Goal: Information Seeking & Learning: Learn about a topic

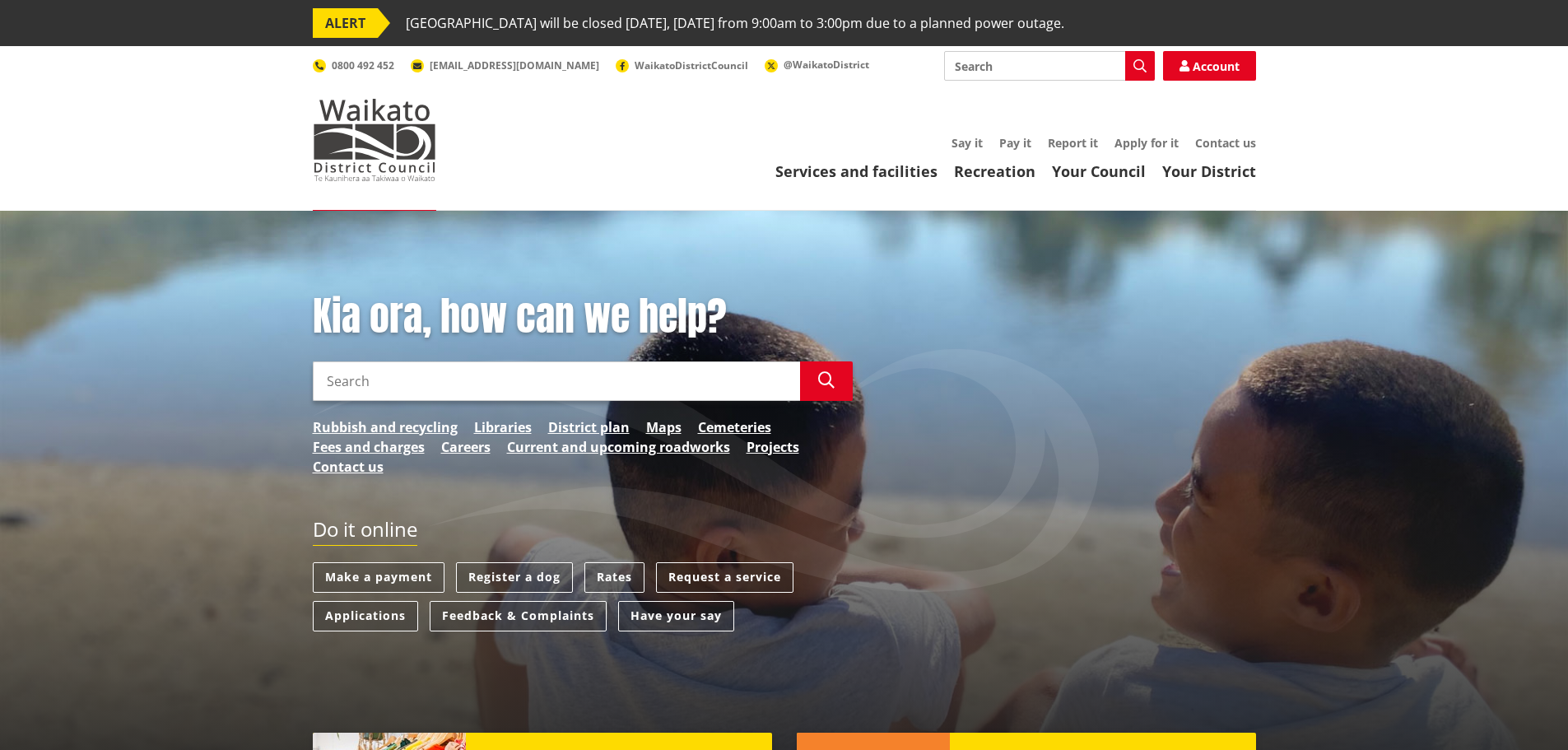
click at [361, 383] on input "Search" at bounding box center [556, 381] width 487 height 39
type input "local election date"
click at [824, 381] on icon "button" at bounding box center [826, 380] width 16 height 16
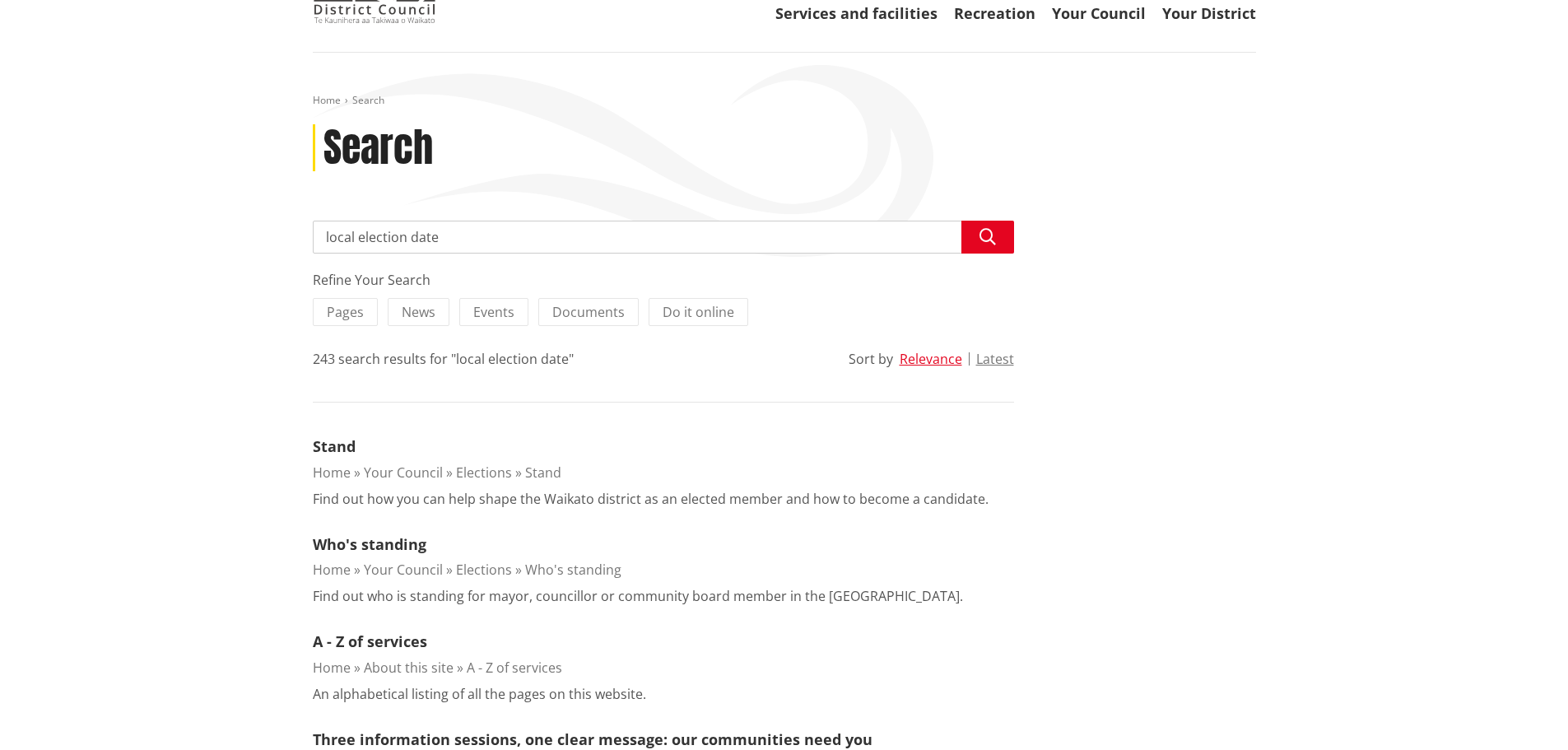
scroll to position [165, 0]
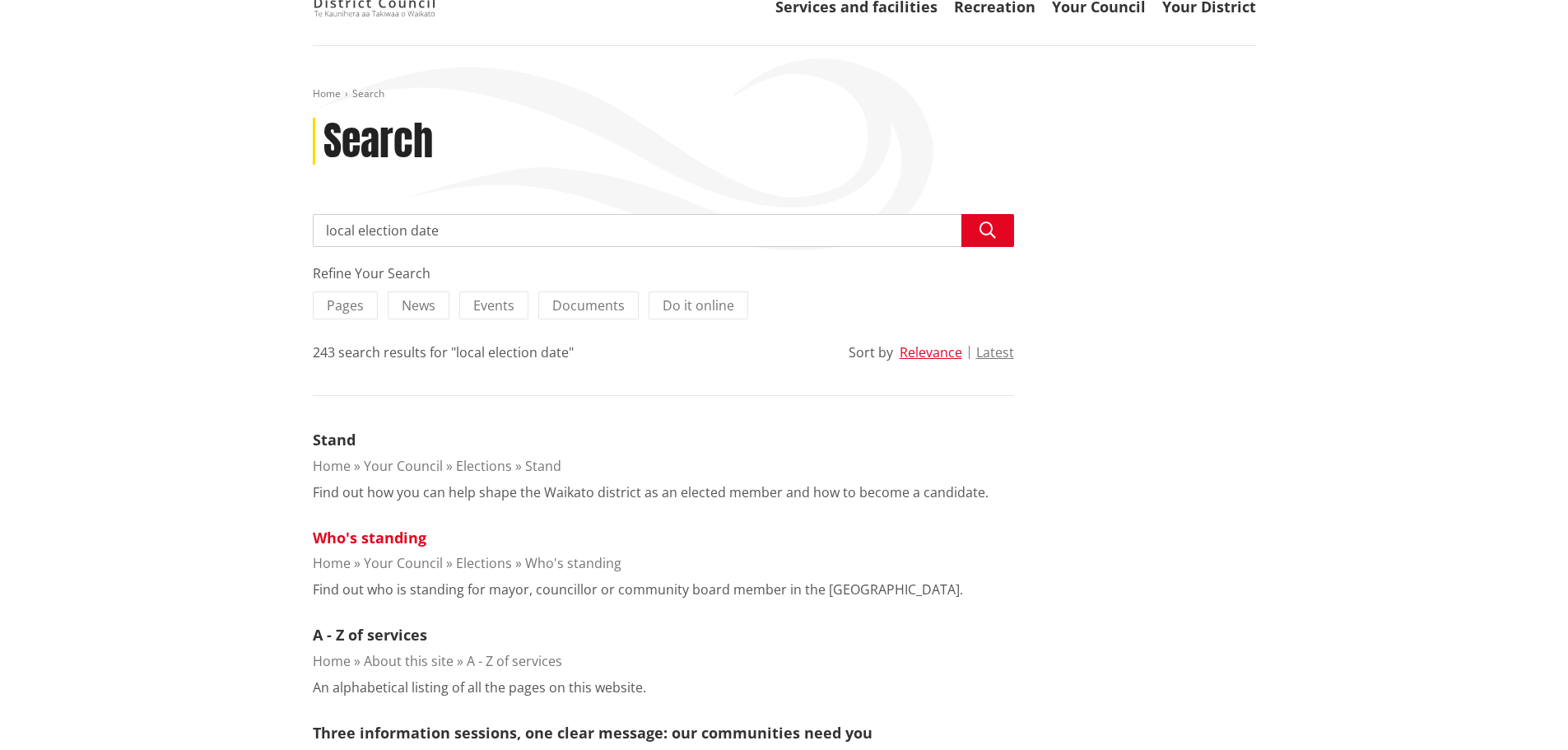
click at [329, 539] on link "Who's standing" at bounding box center [369, 538] width 114 height 20
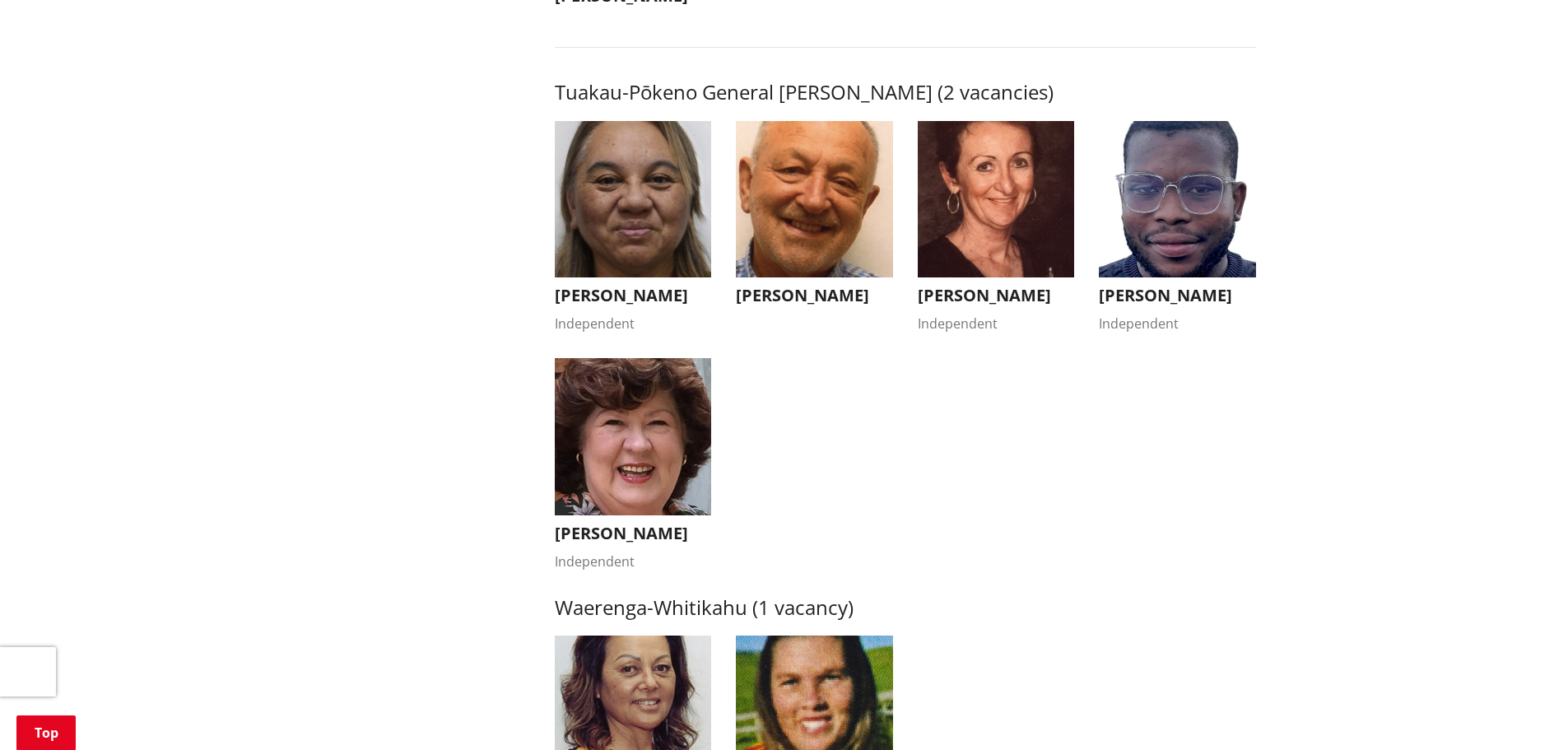
scroll to position [2881, 0]
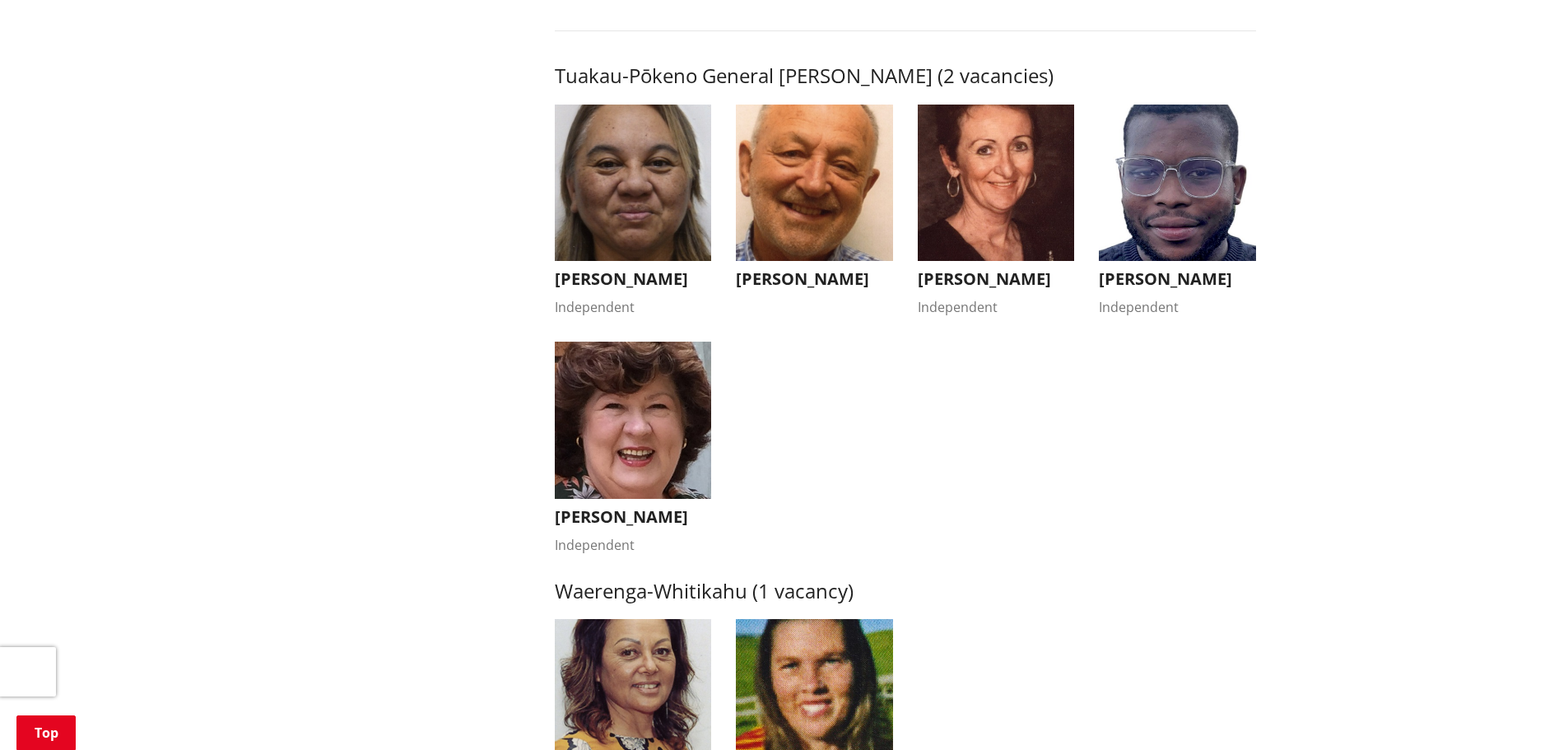
click at [621, 207] on img "button" at bounding box center [633, 183] width 157 height 157
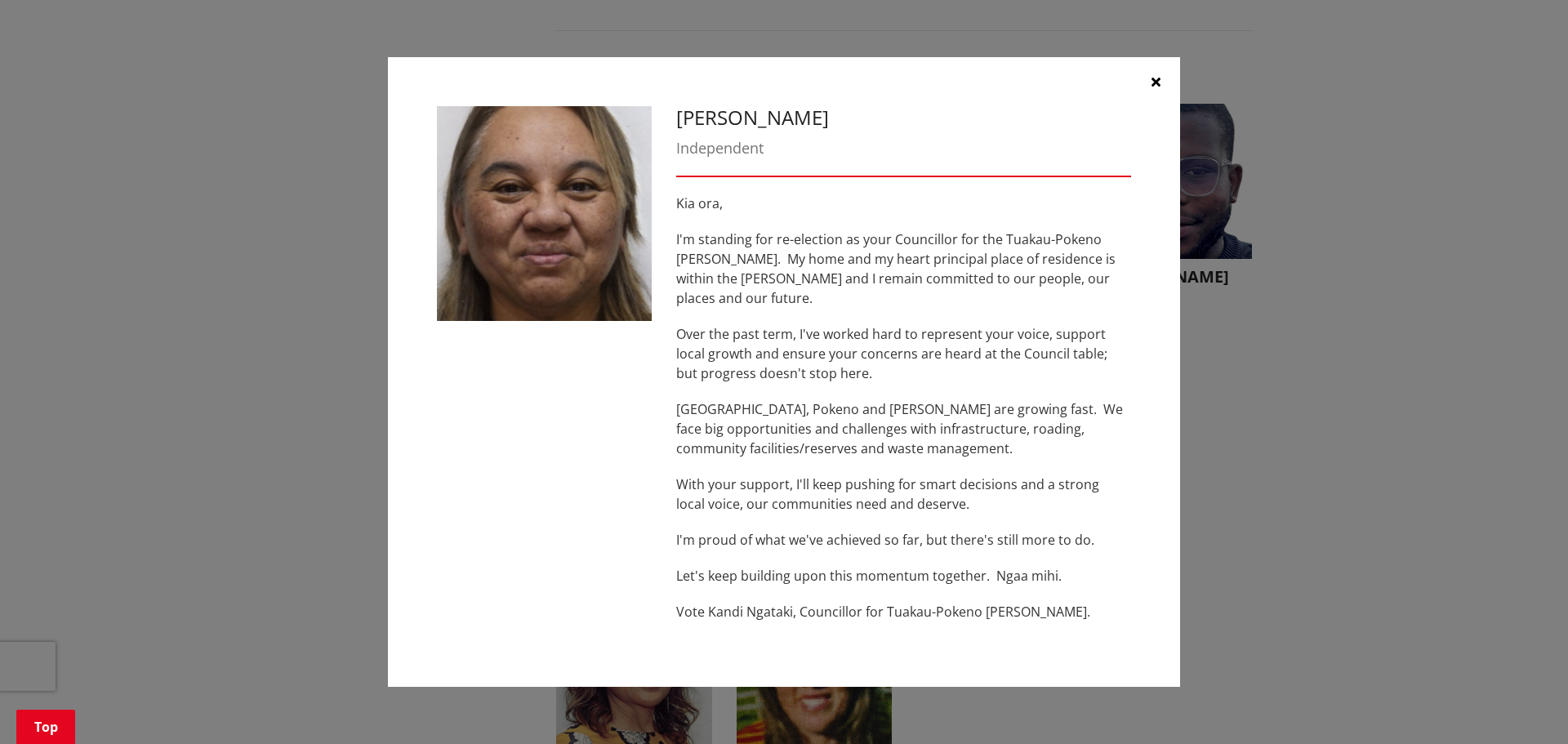
click at [1147, 92] on button "button" at bounding box center [1155, 81] width 49 height 49
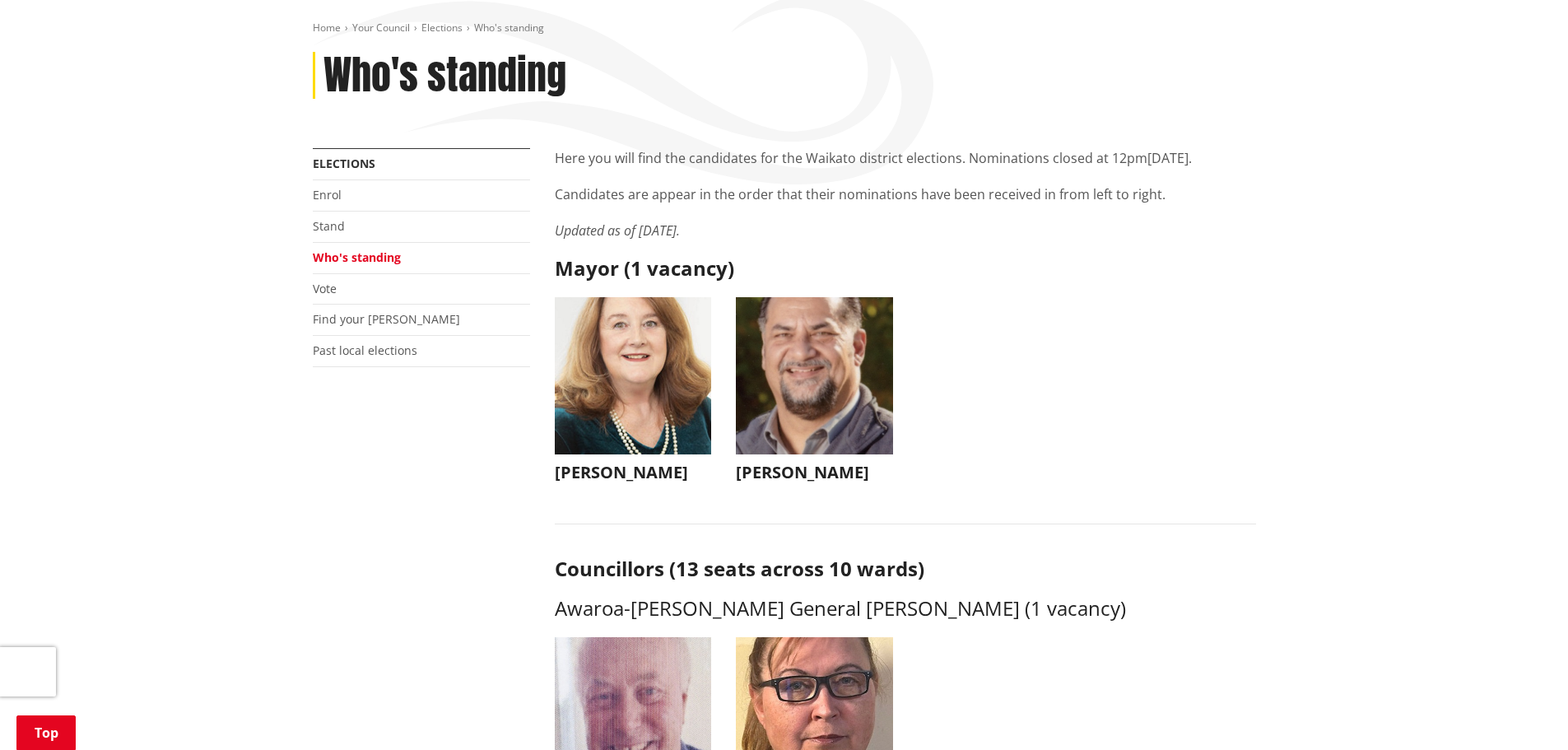
scroll to position [165, 0]
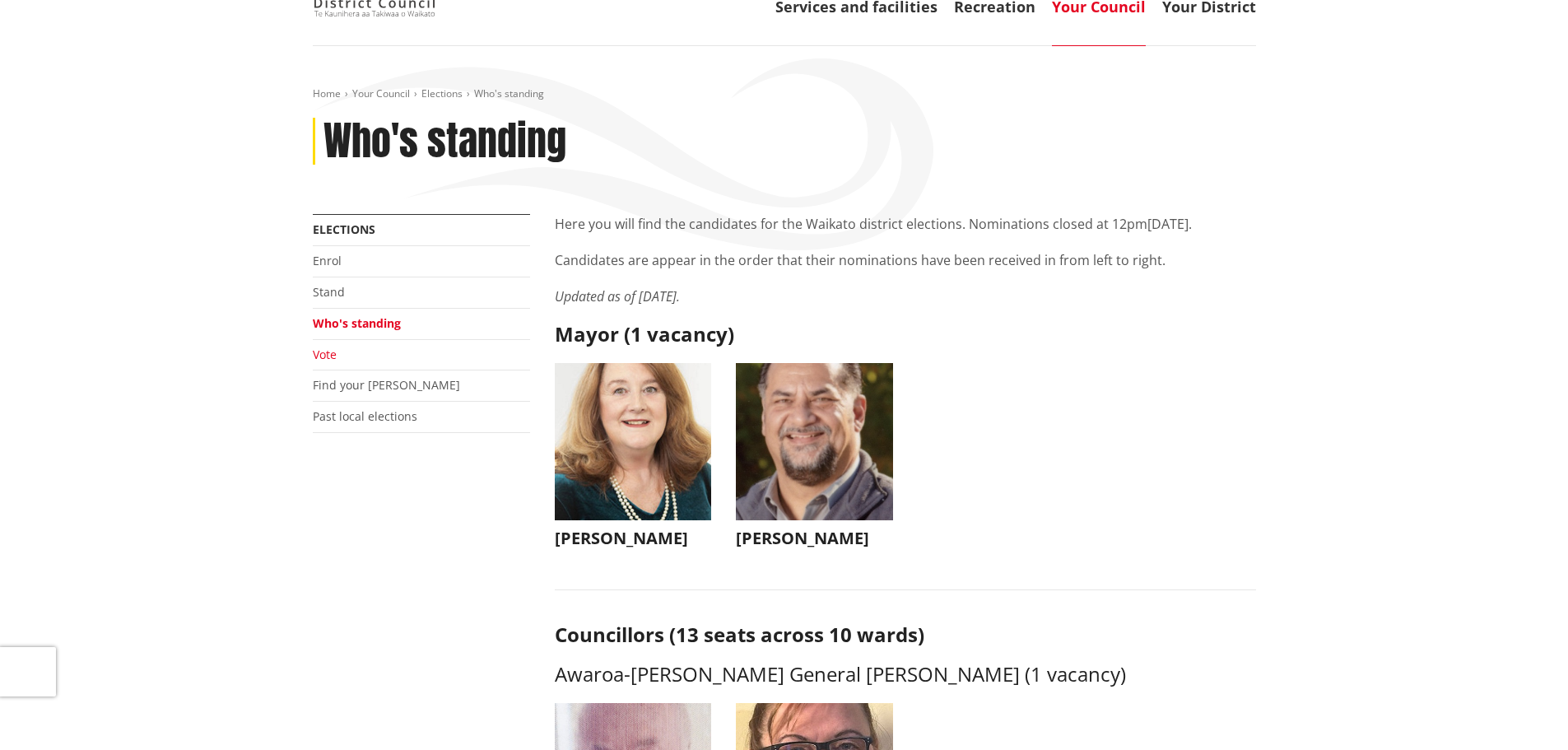
click at [325, 358] on link "Vote" at bounding box center [324, 354] width 24 height 15
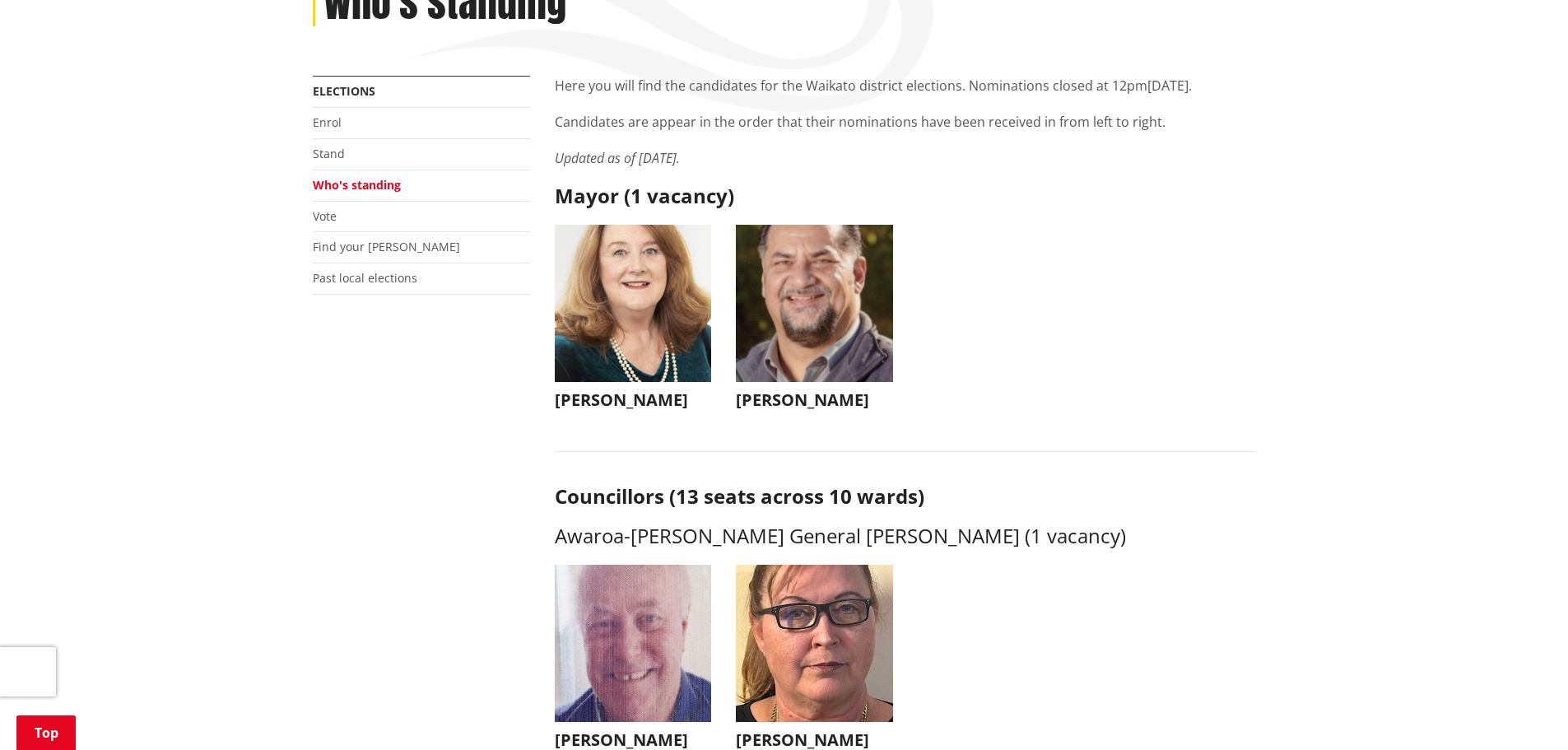
scroll to position [329, 0]
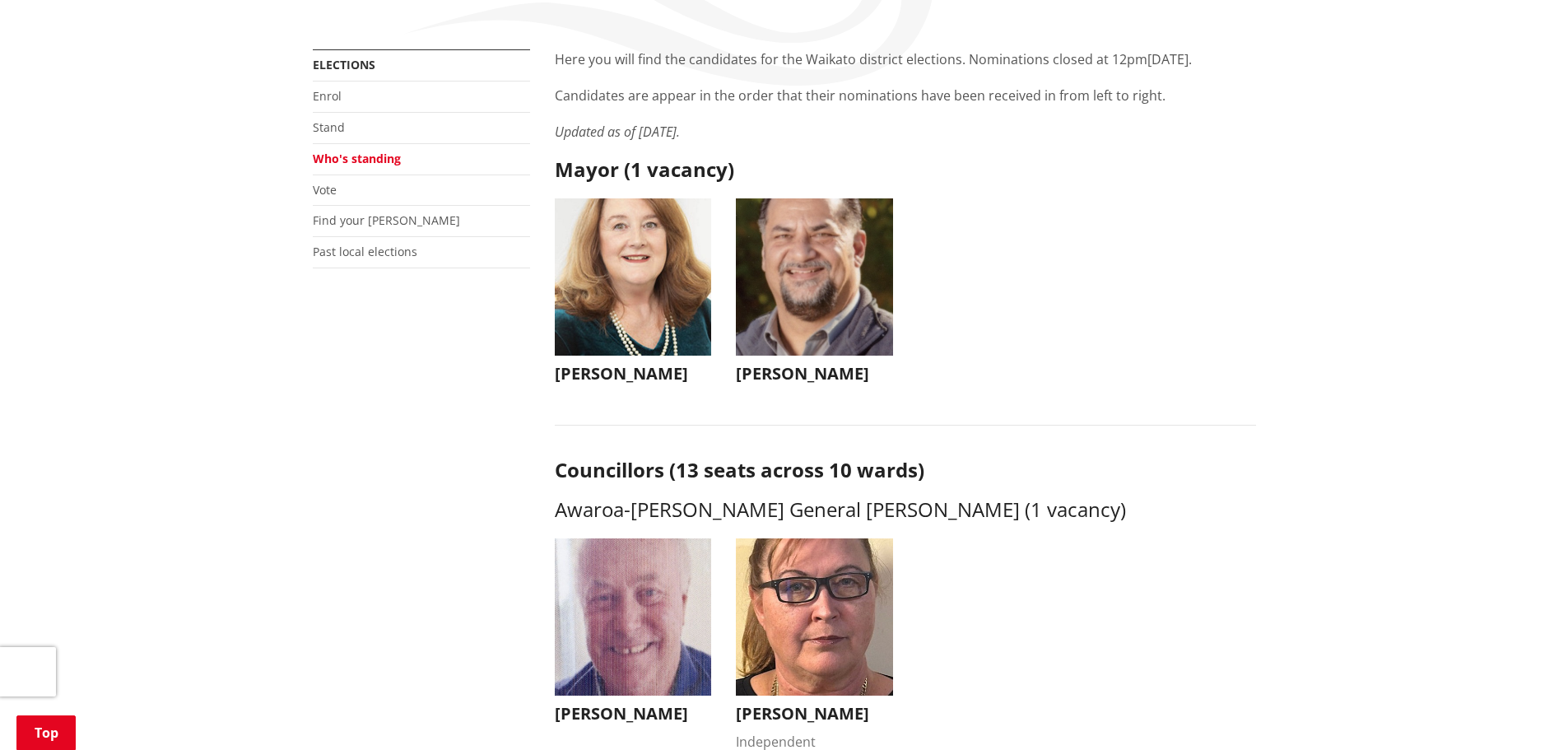
click at [811, 298] on img "button" at bounding box center [814, 276] width 157 height 157
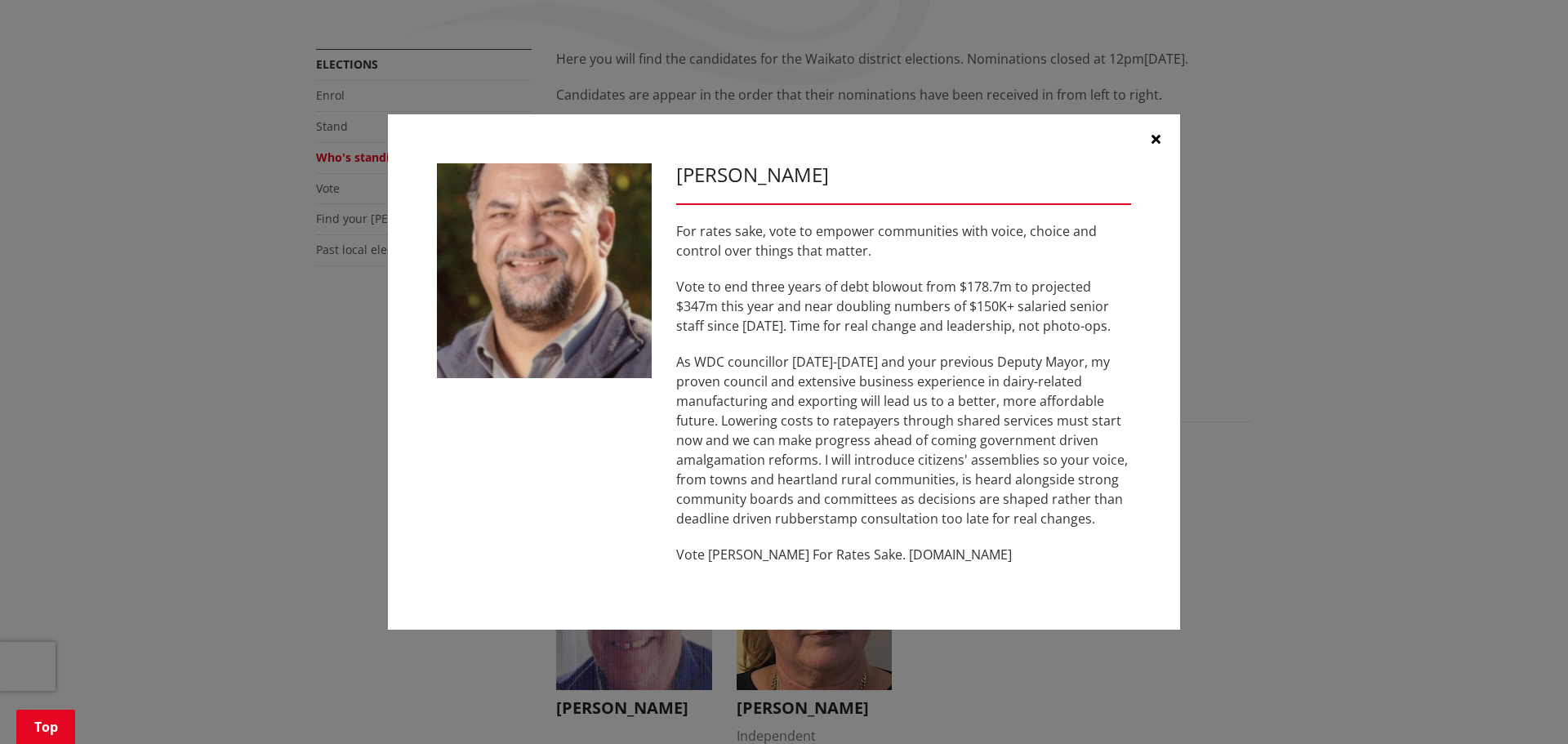
click at [1159, 145] on icon "button" at bounding box center [1156, 139] width 9 height 13
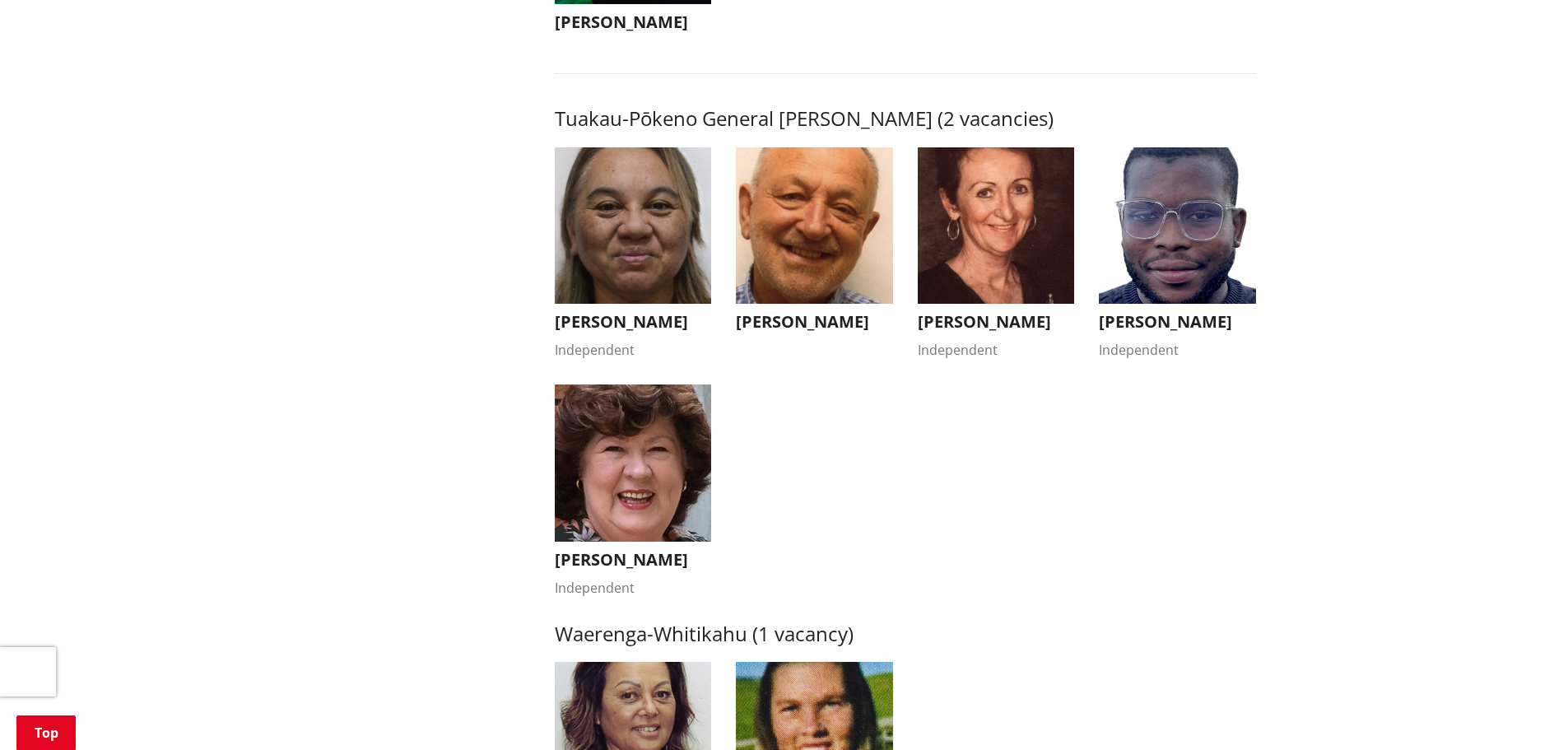
scroll to position [2881, 0]
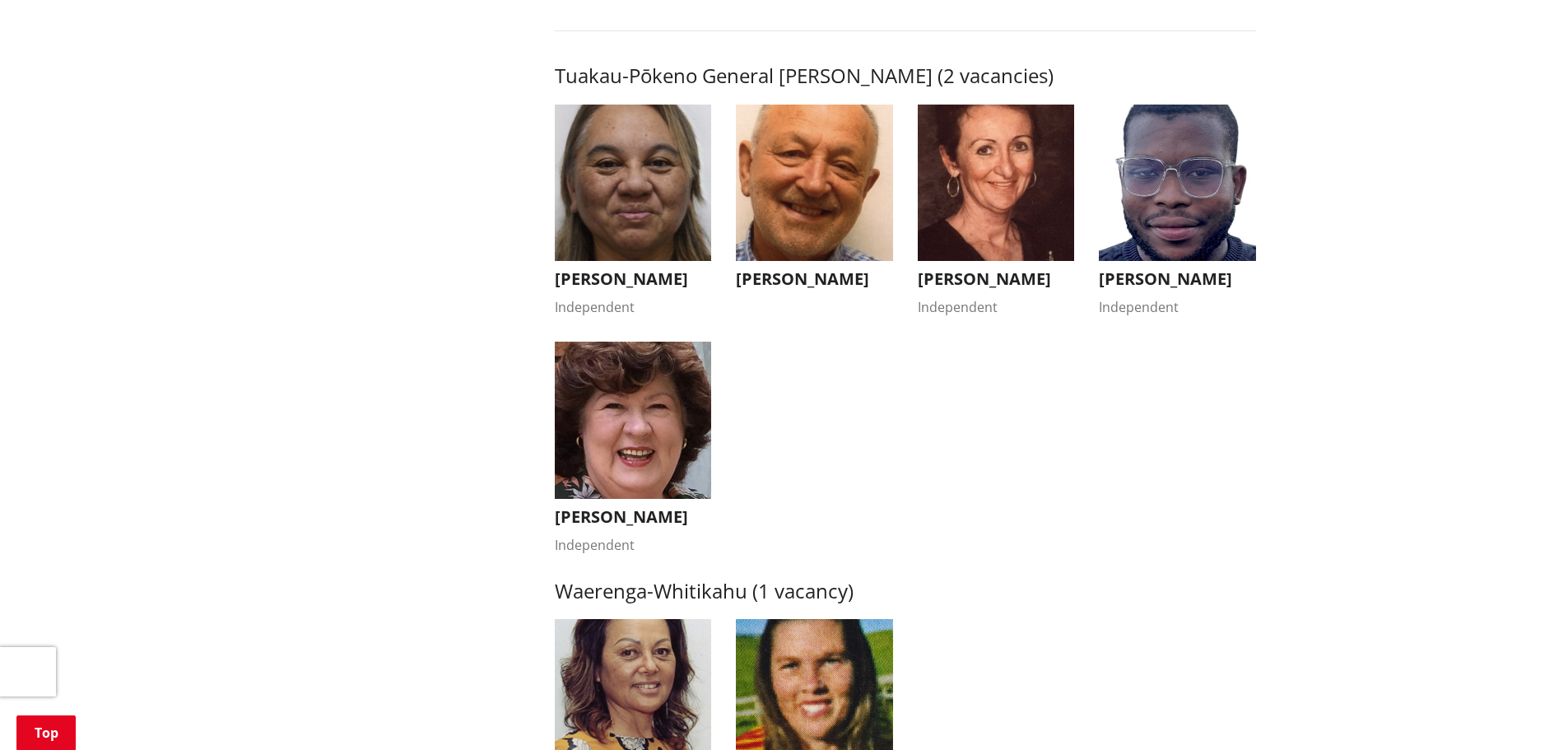
click at [637, 443] on img "button" at bounding box center [633, 419] width 157 height 157
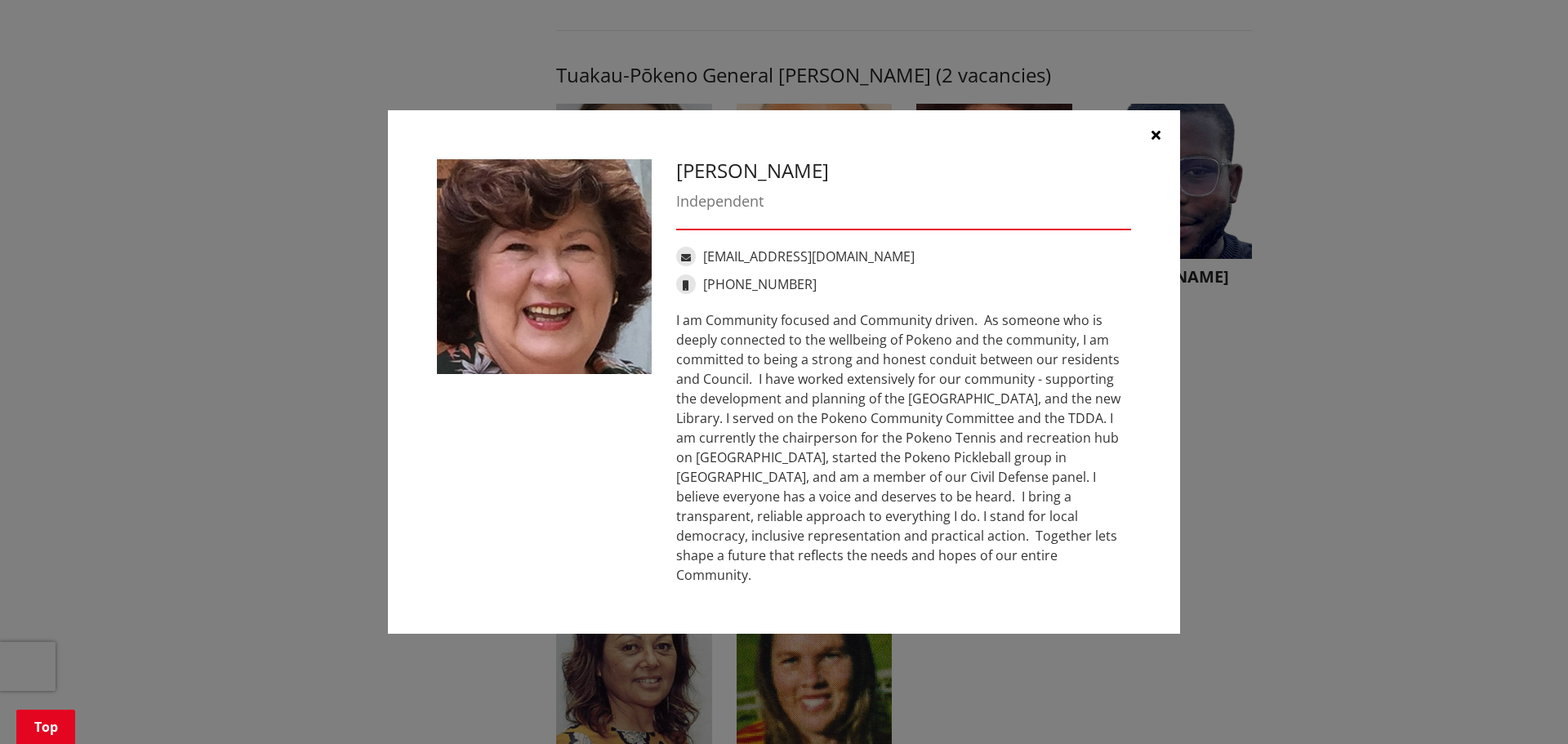
click at [1156, 141] on icon "button" at bounding box center [1156, 134] width 9 height 13
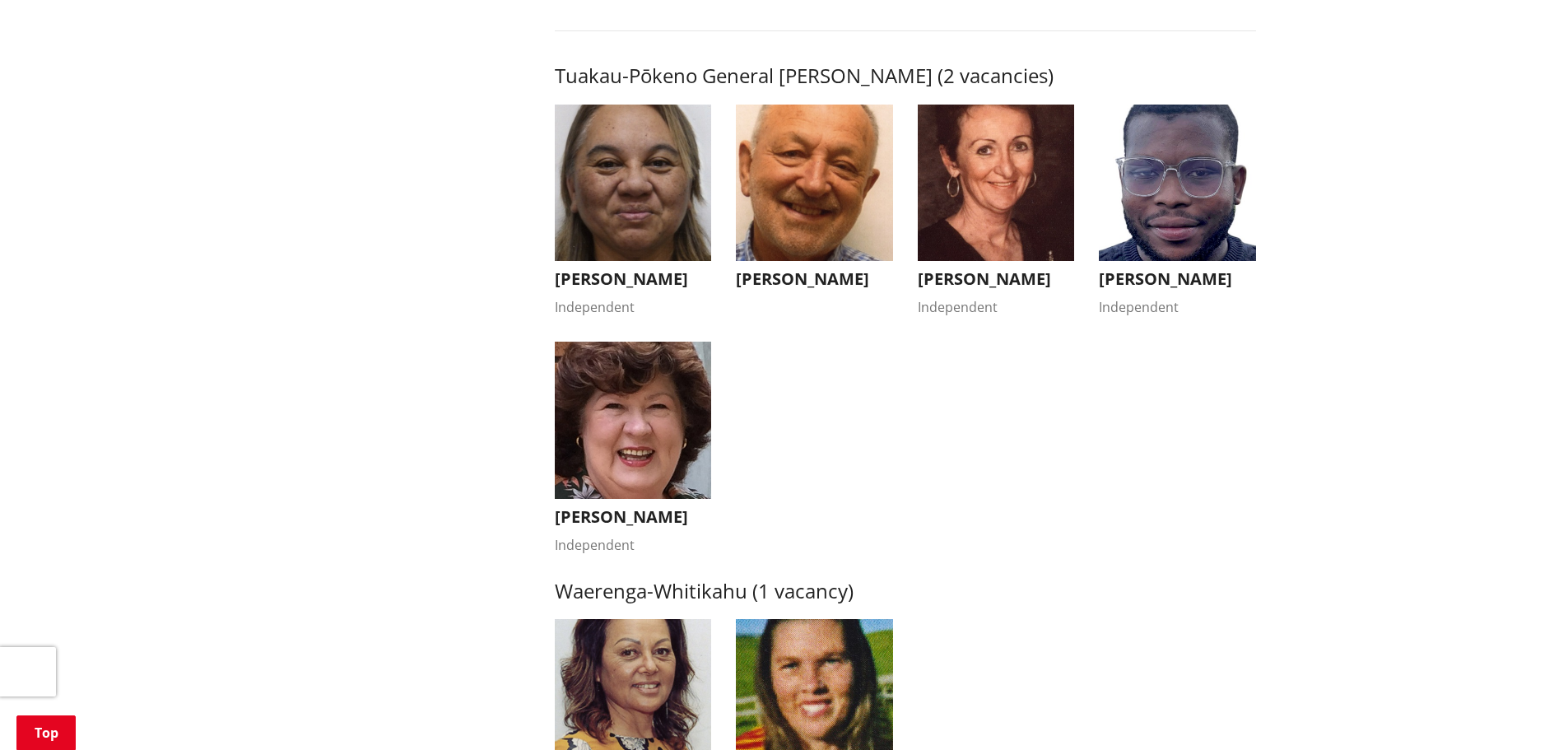
click at [1156, 203] on img "button" at bounding box center [1176, 183] width 157 height 157
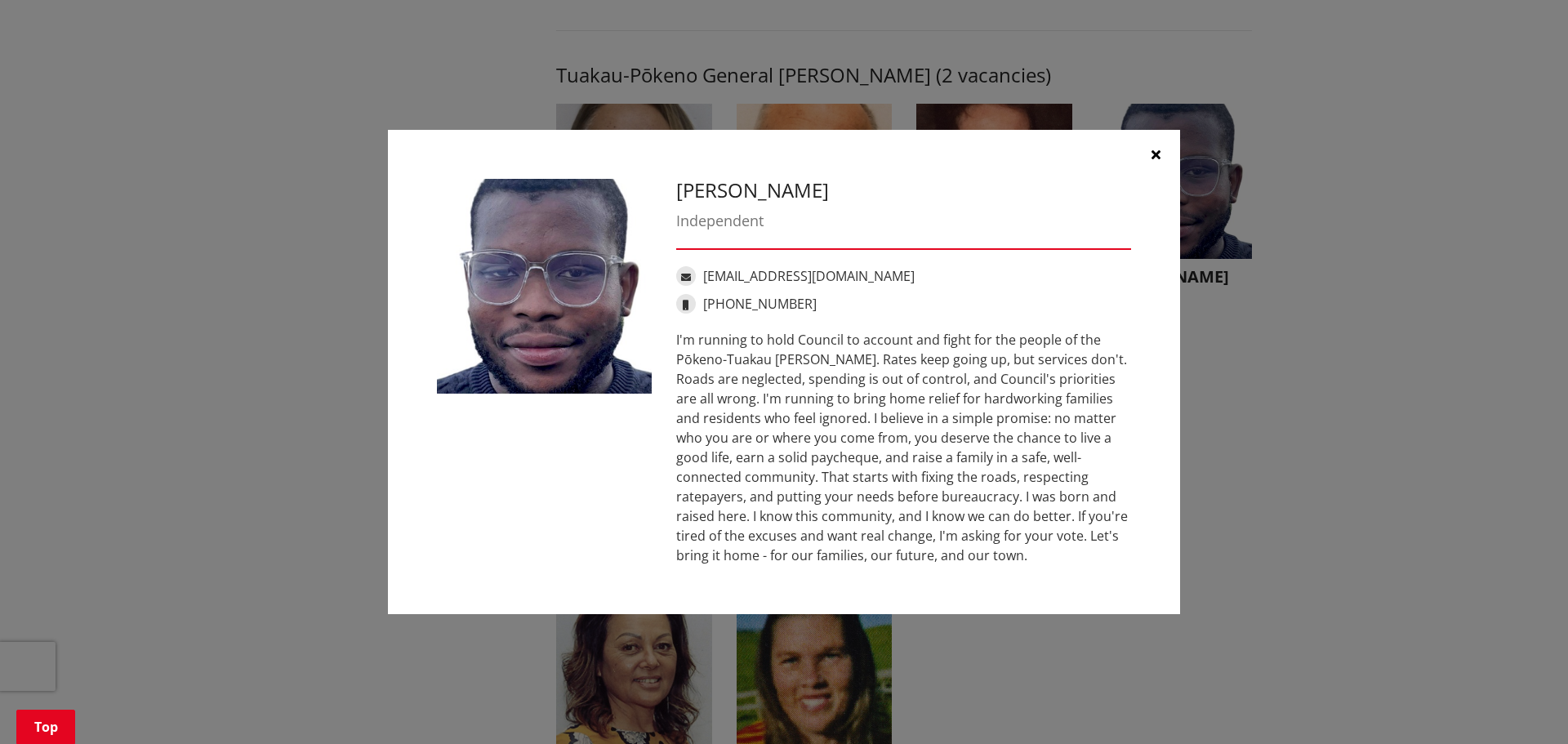
click at [1149, 155] on button "button" at bounding box center [1155, 154] width 49 height 49
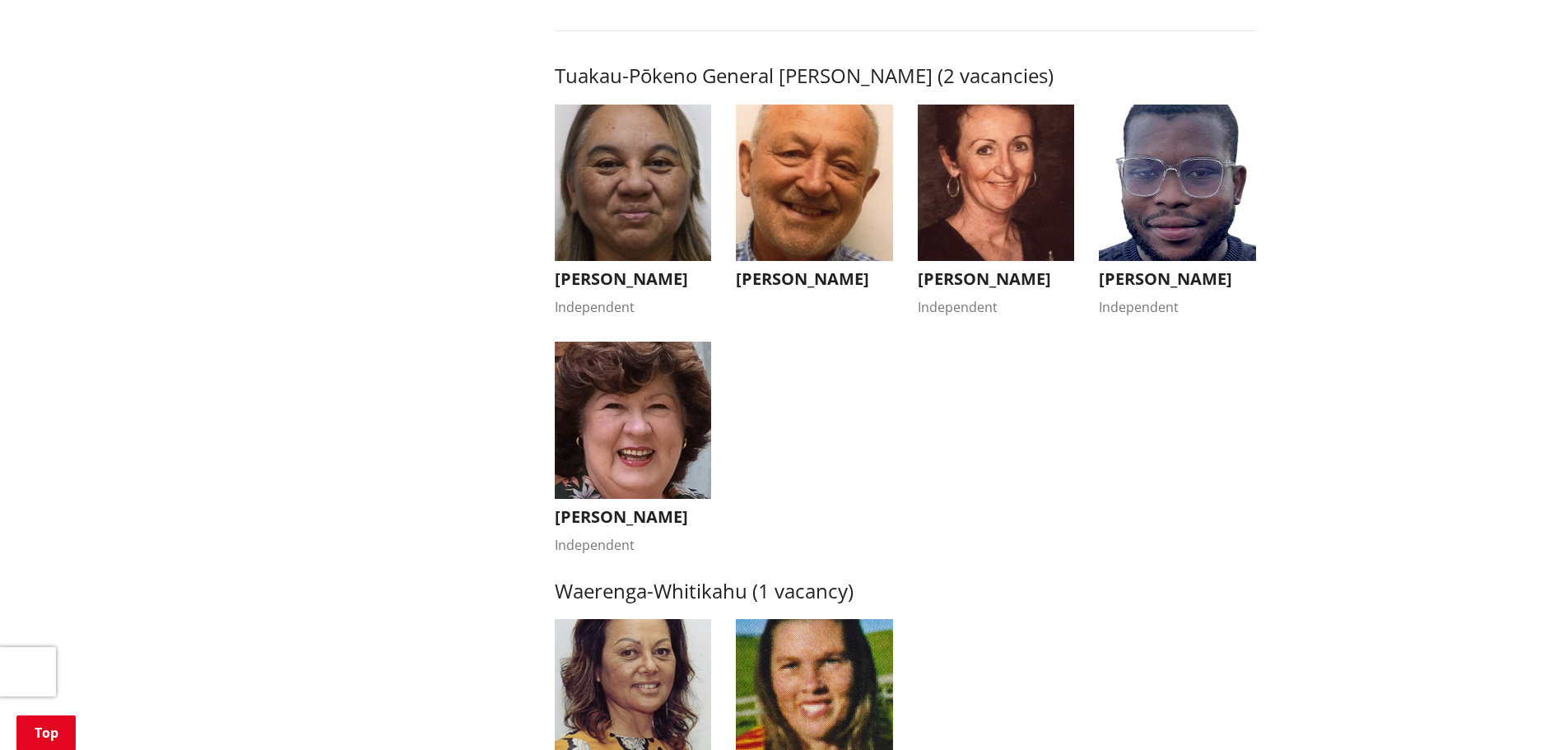
click at [800, 217] on img "button" at bounding box center [814, 183] width 157 height 157
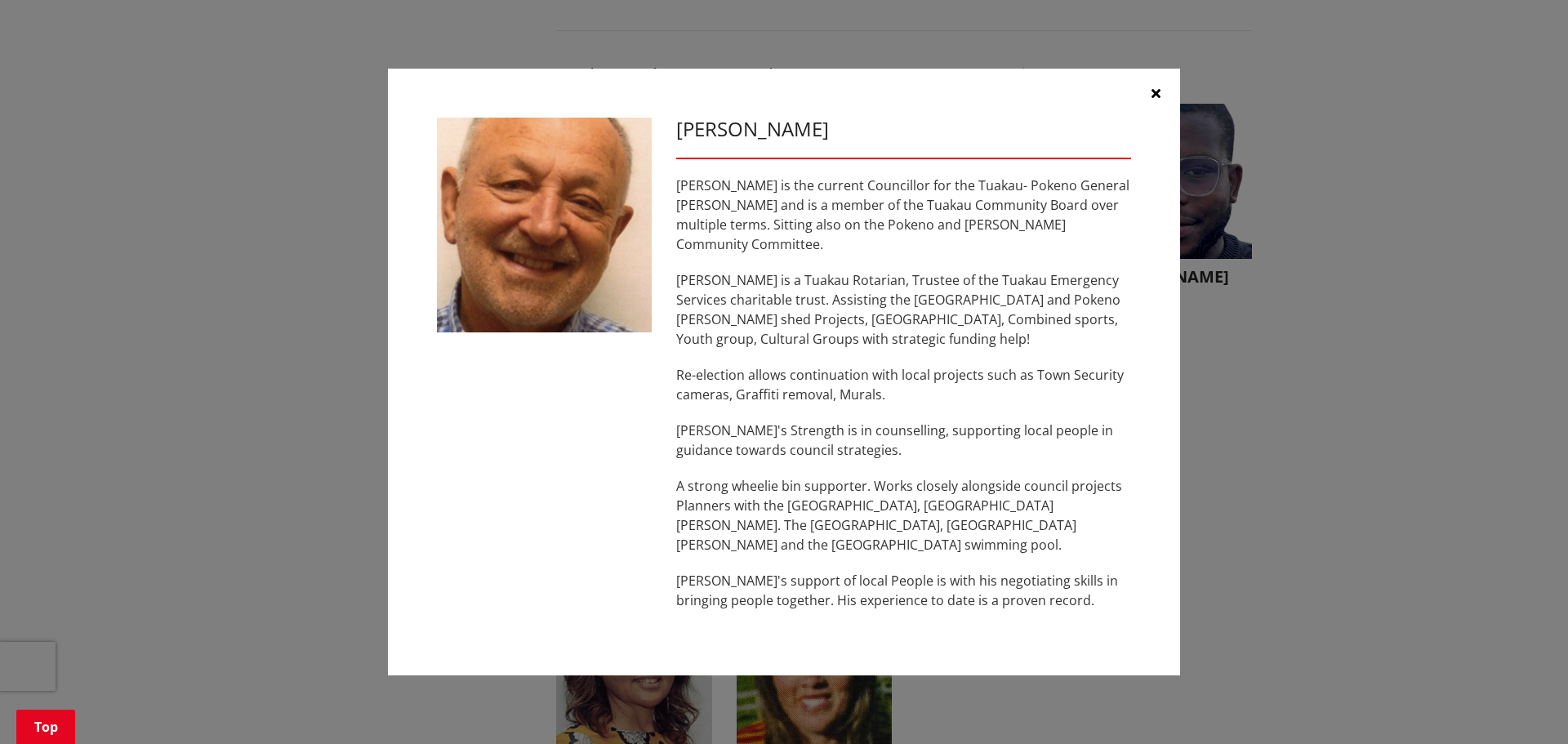
click at [1156, 100] on icon "button" at bounding box center [1156, 92] width 9 height 13
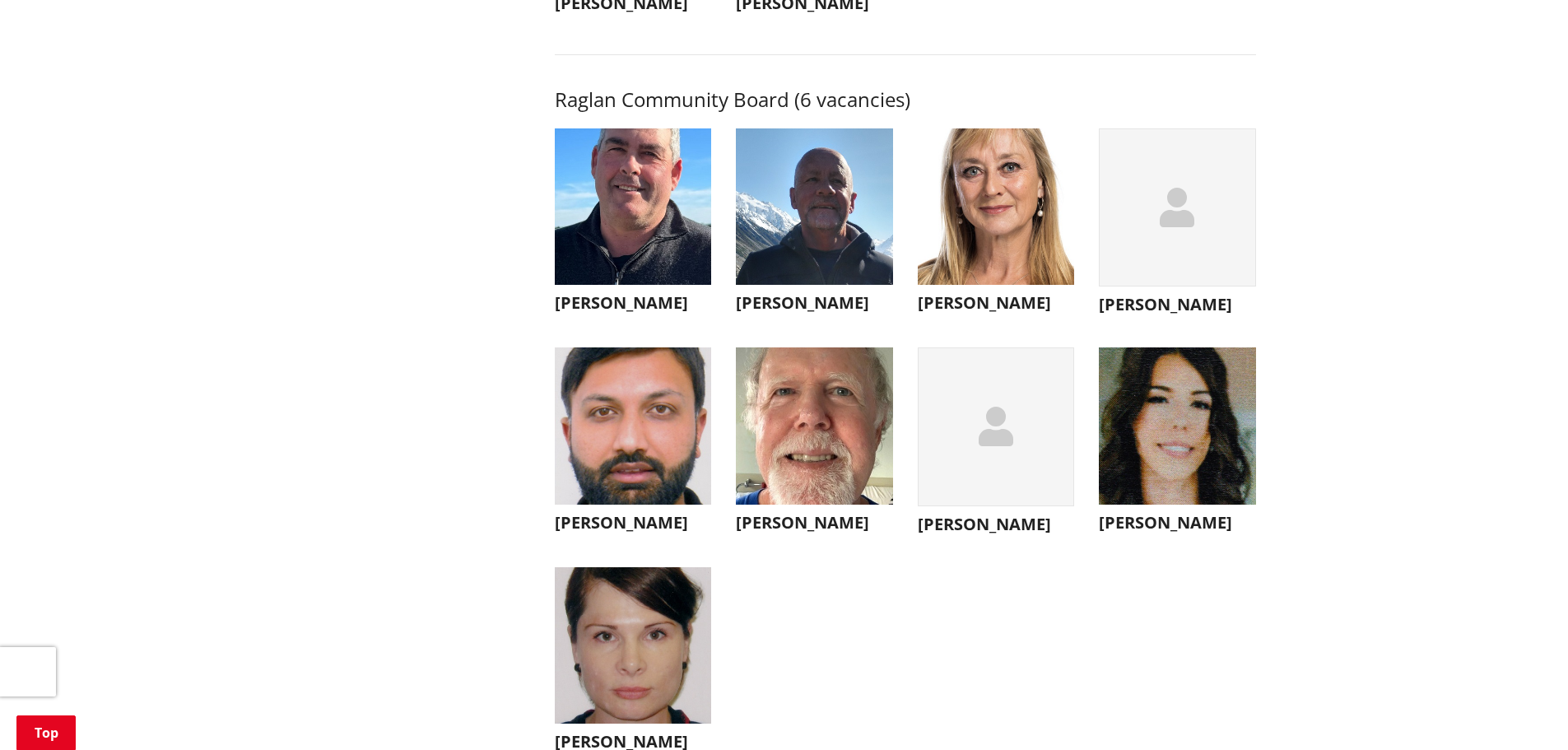
scroll to position [5844, 0]
click at [633, 279] on img "button" at bounding box center [633, 205] width 157 height 157
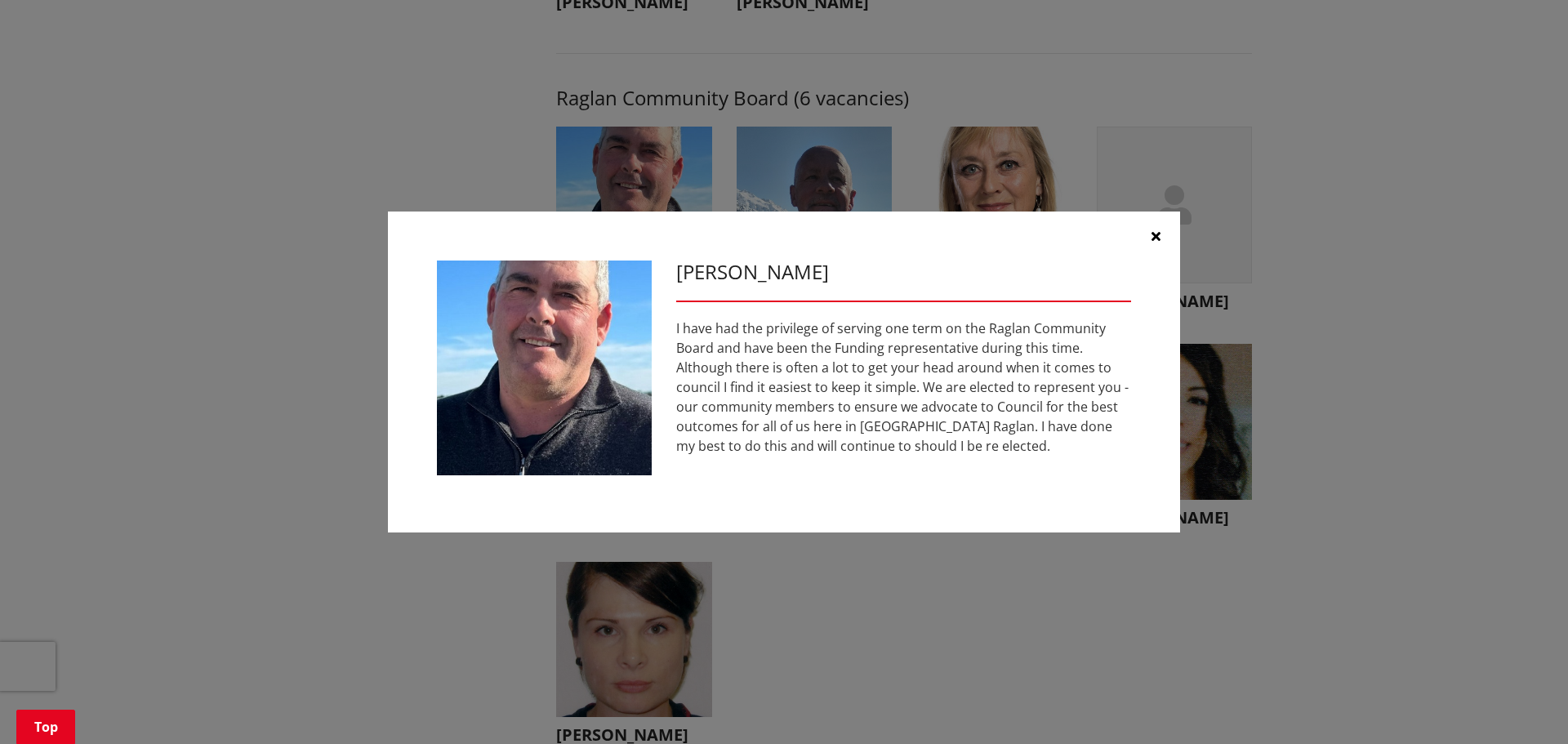
click at [1166, 240] on button "button" at bounding box center [1155, 236] width 49 height 49
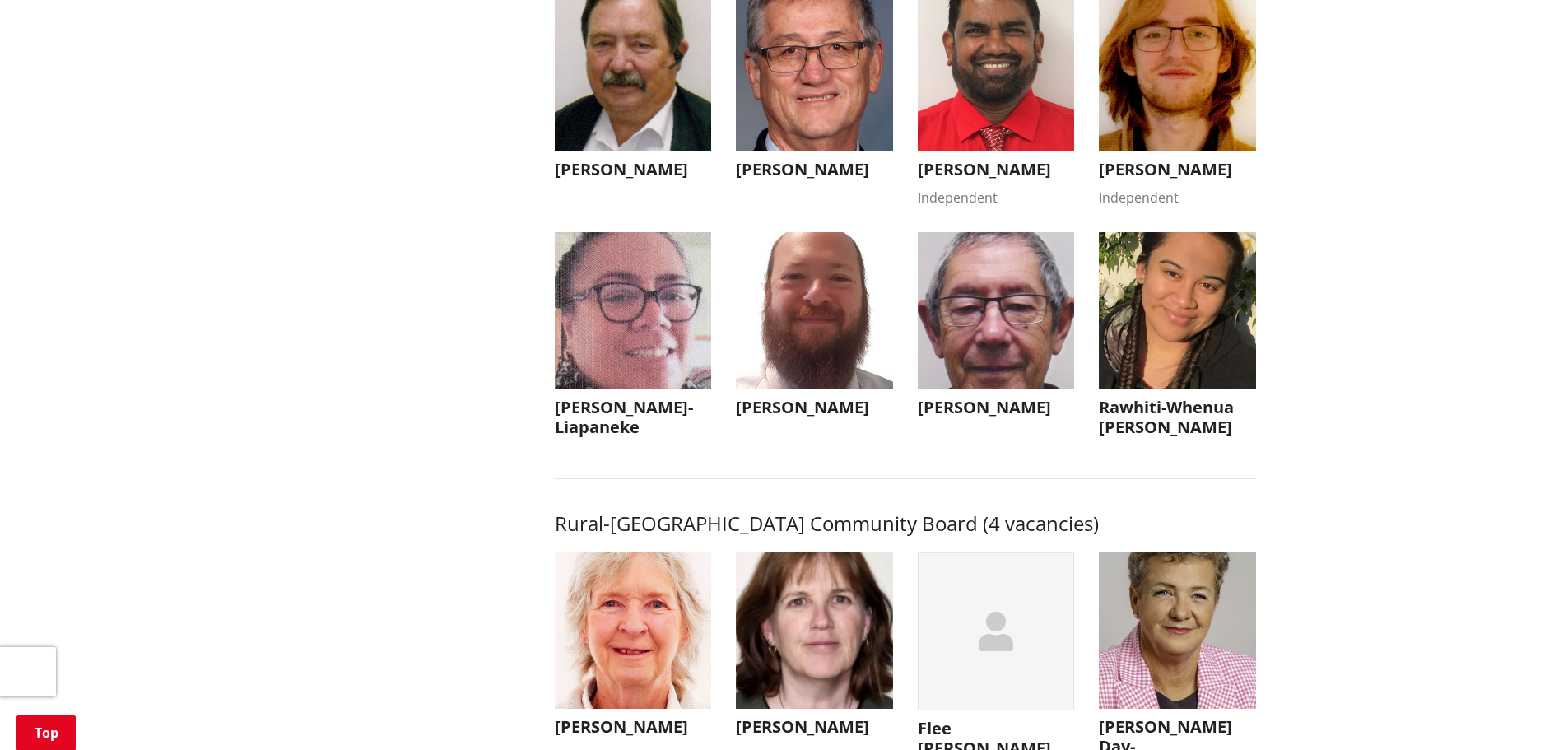
scroll to position [7244, 0]
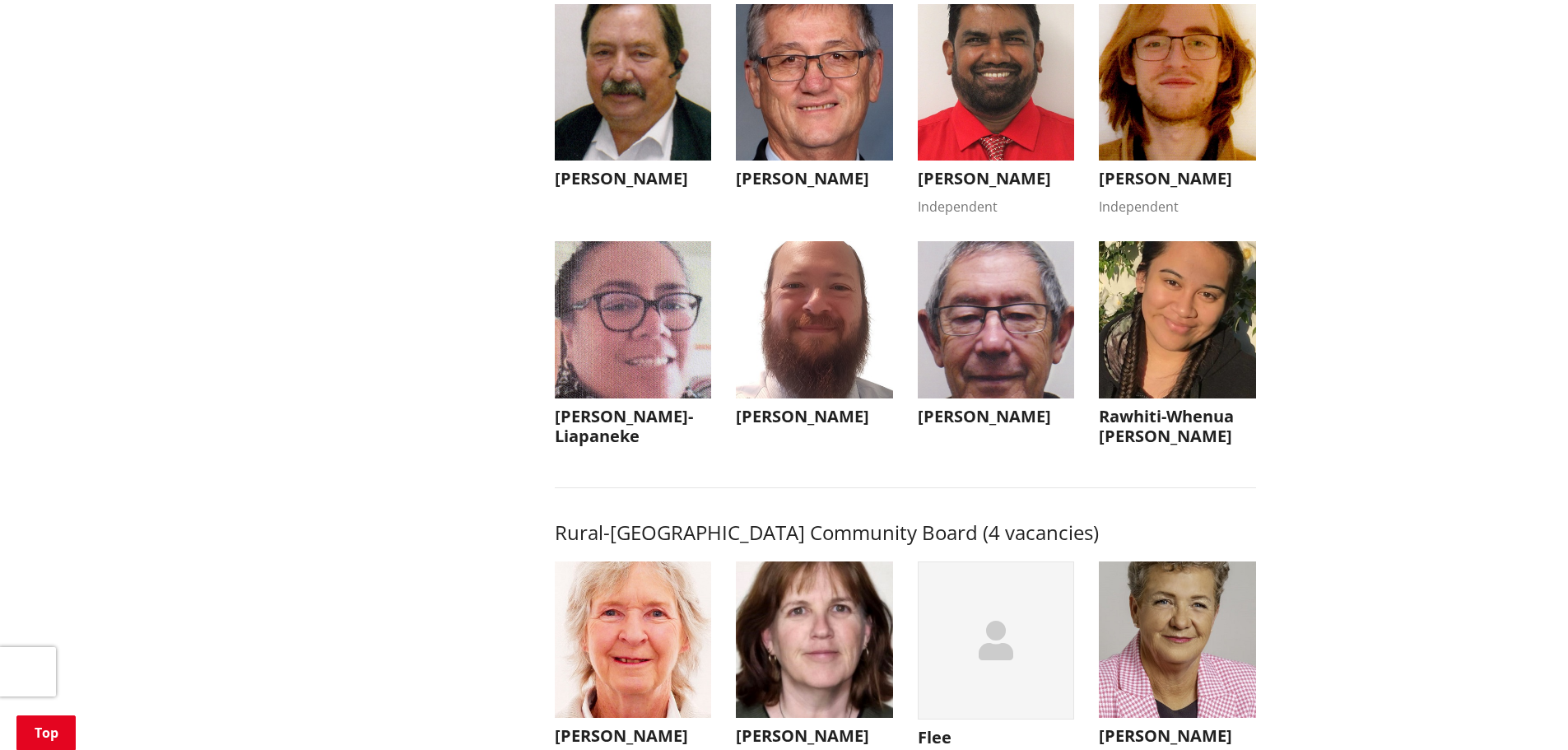
click at [630, 392] on img "button" at bounding box center [633, 319] width 157 height 157
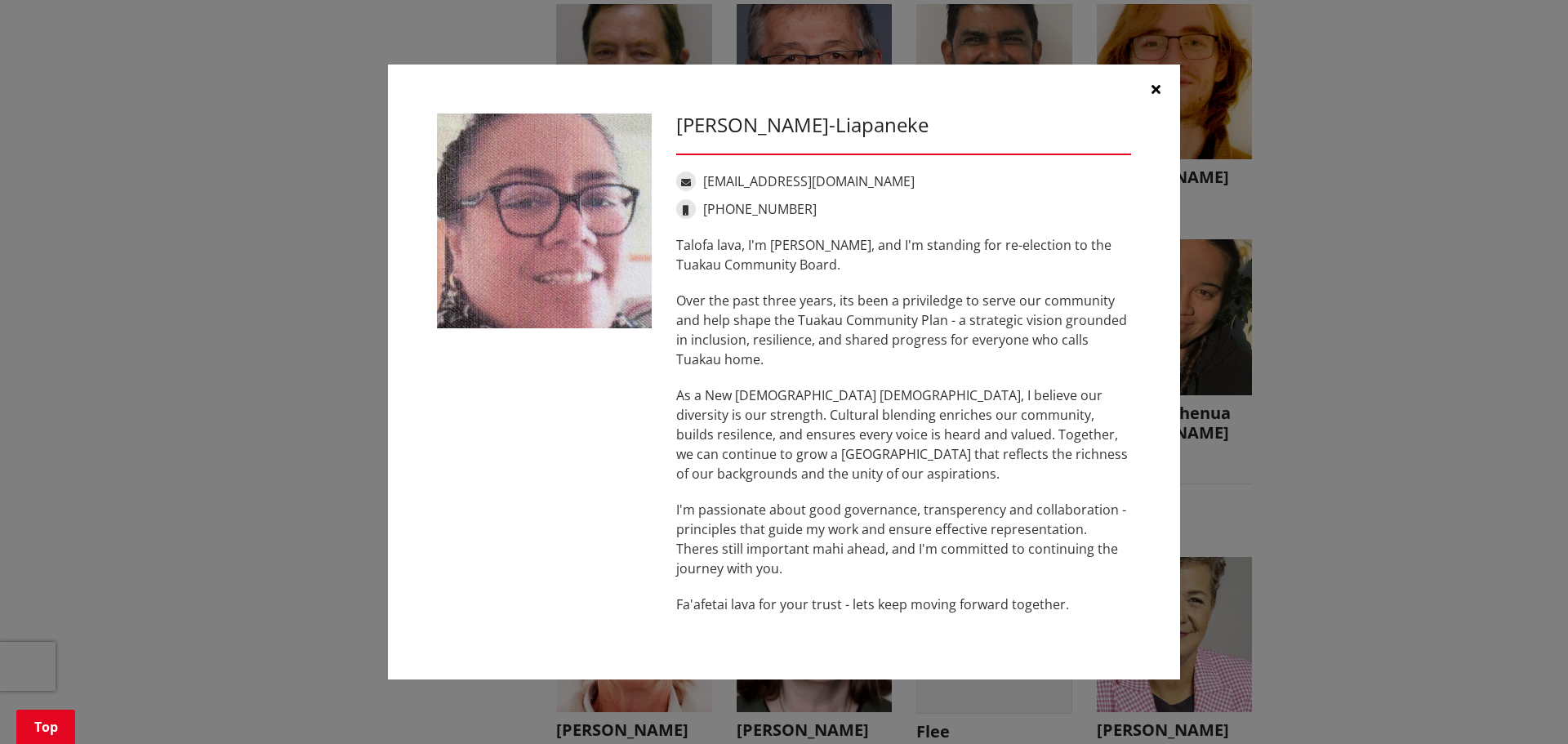
click at [1159, 92] on icon "button" at bounding box center [1156, 89] width 9 height 13
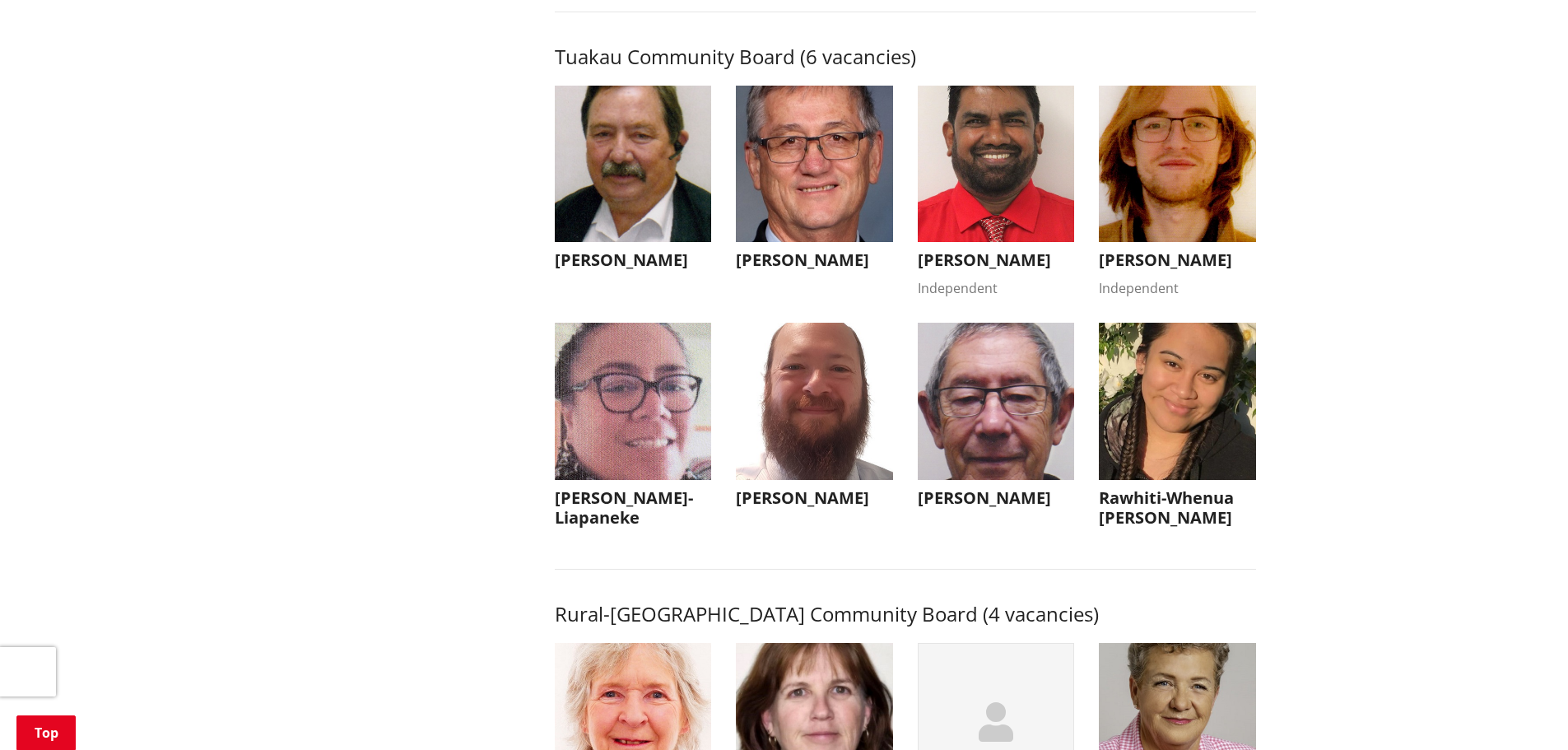
scroll to position [7161, 0]
click at [840, 244] on img "button" at bounding box center [814, 164] width 157 height 157
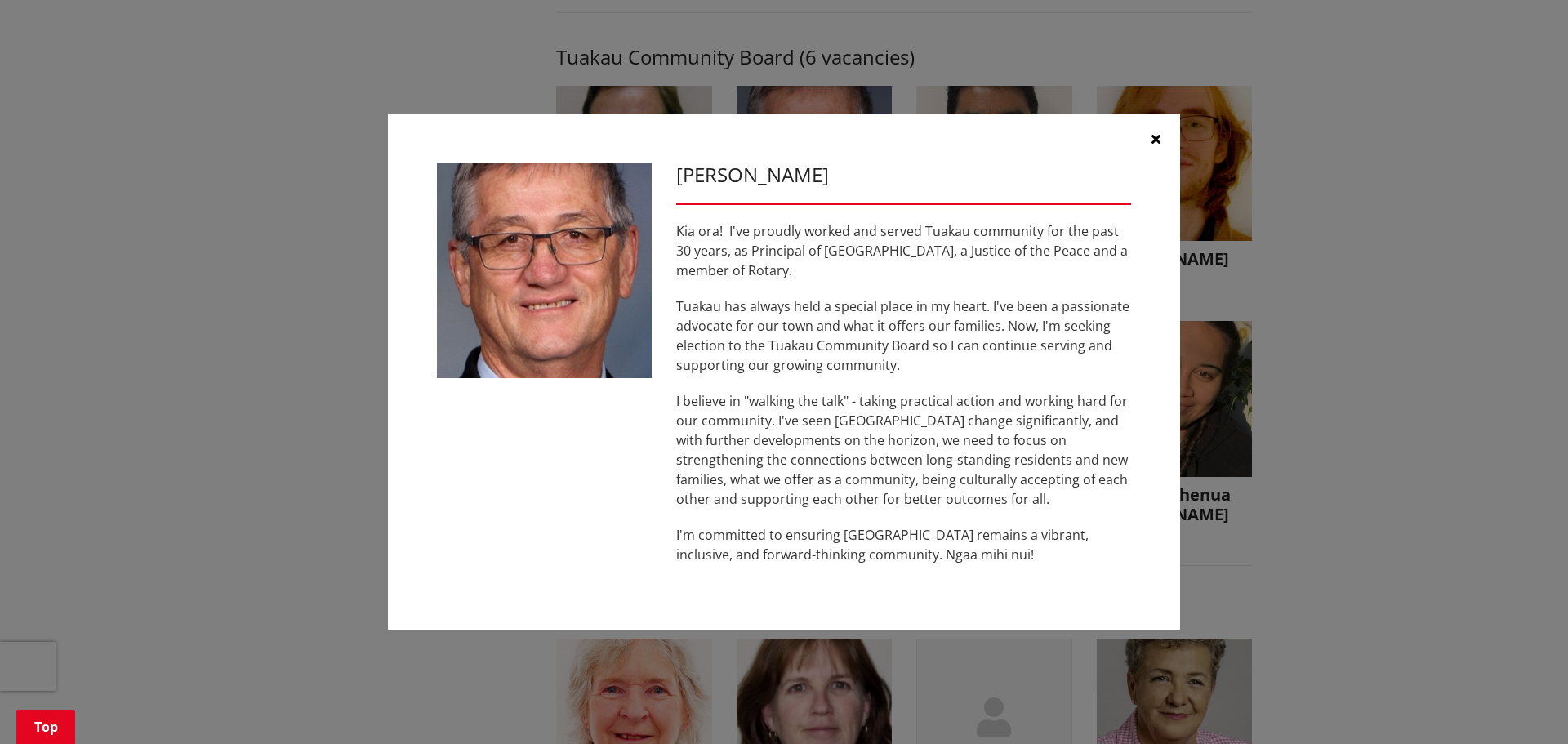
click at [1164, 146] on button "button" at bounding box center [1155, 139] width 49 height 49
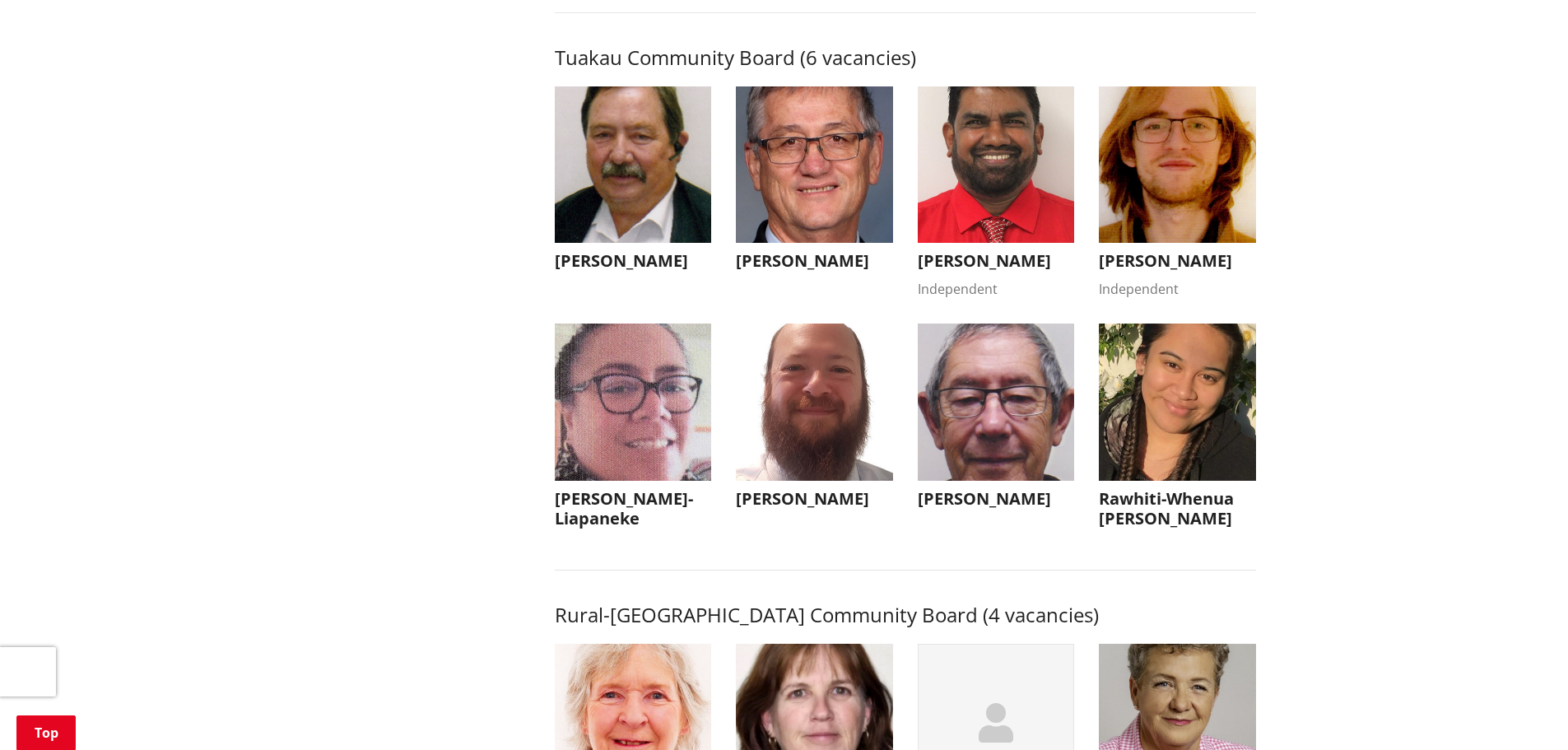
click at [973, 244] on img "button" at bounding box center [995, 164] width 157 height 157
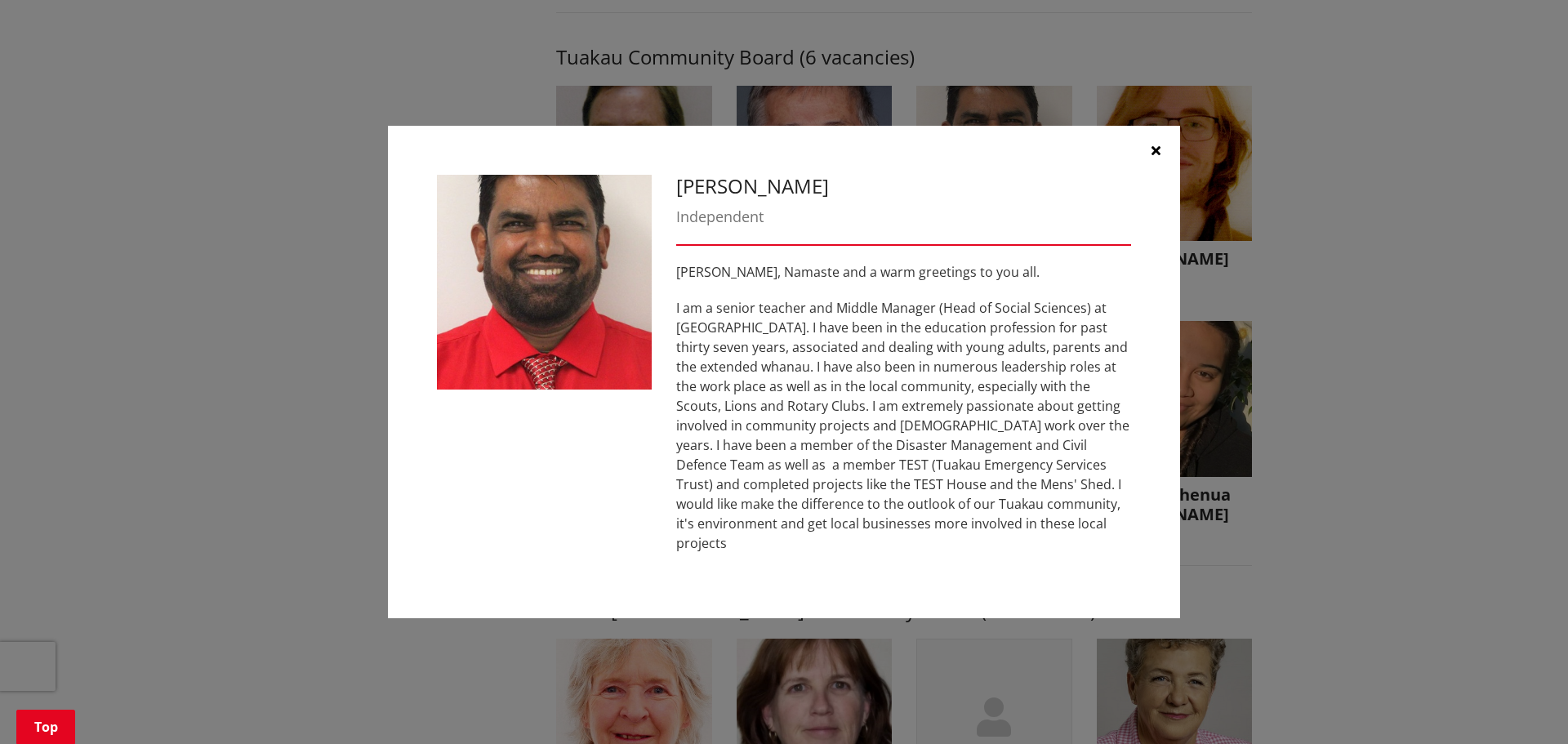
click at [1156, 156] on icon "button" at bounding box center [1156, 150] width 9 height 13
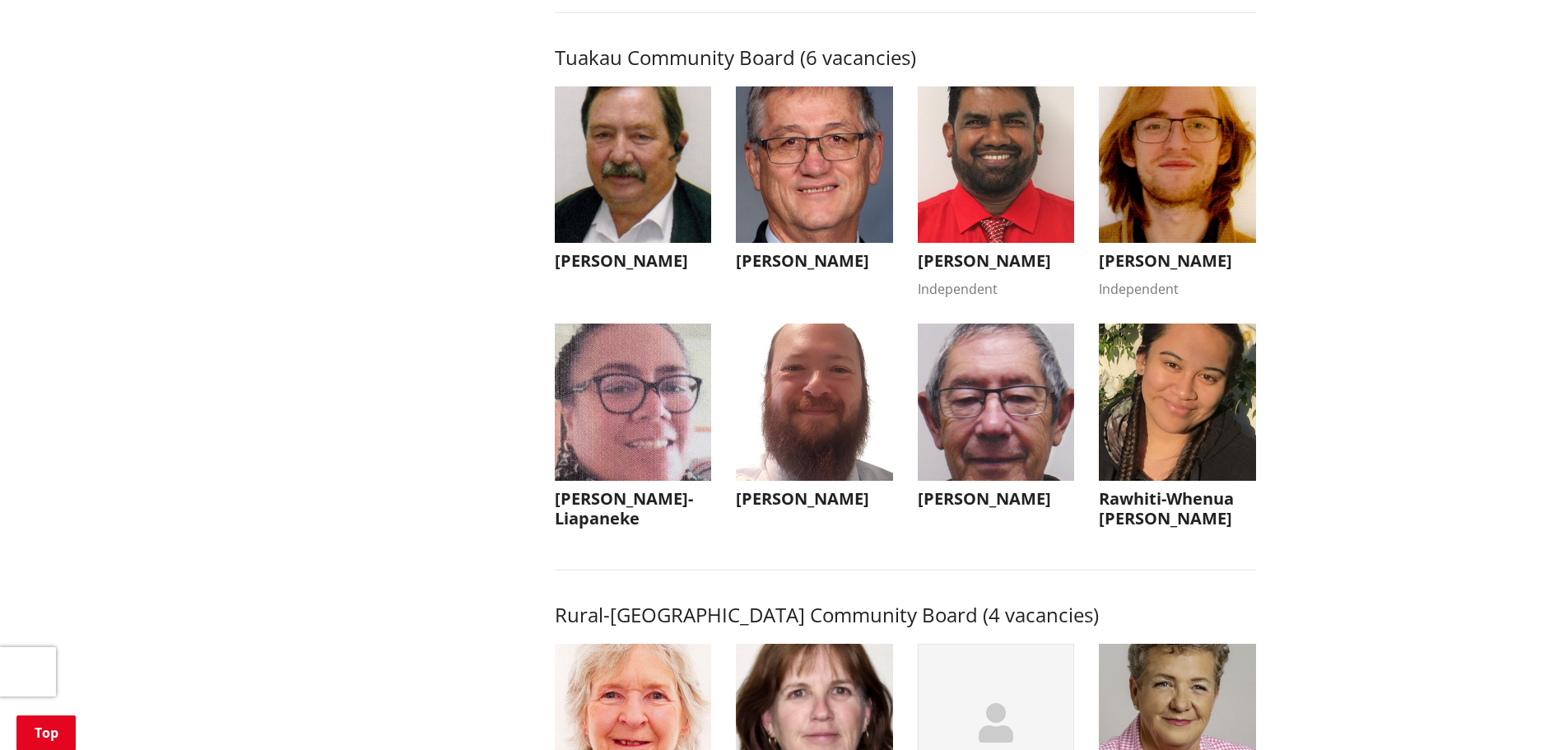
click at [1230, 480] on img "button" at bounding box center [1176, 401] width 157 height 157
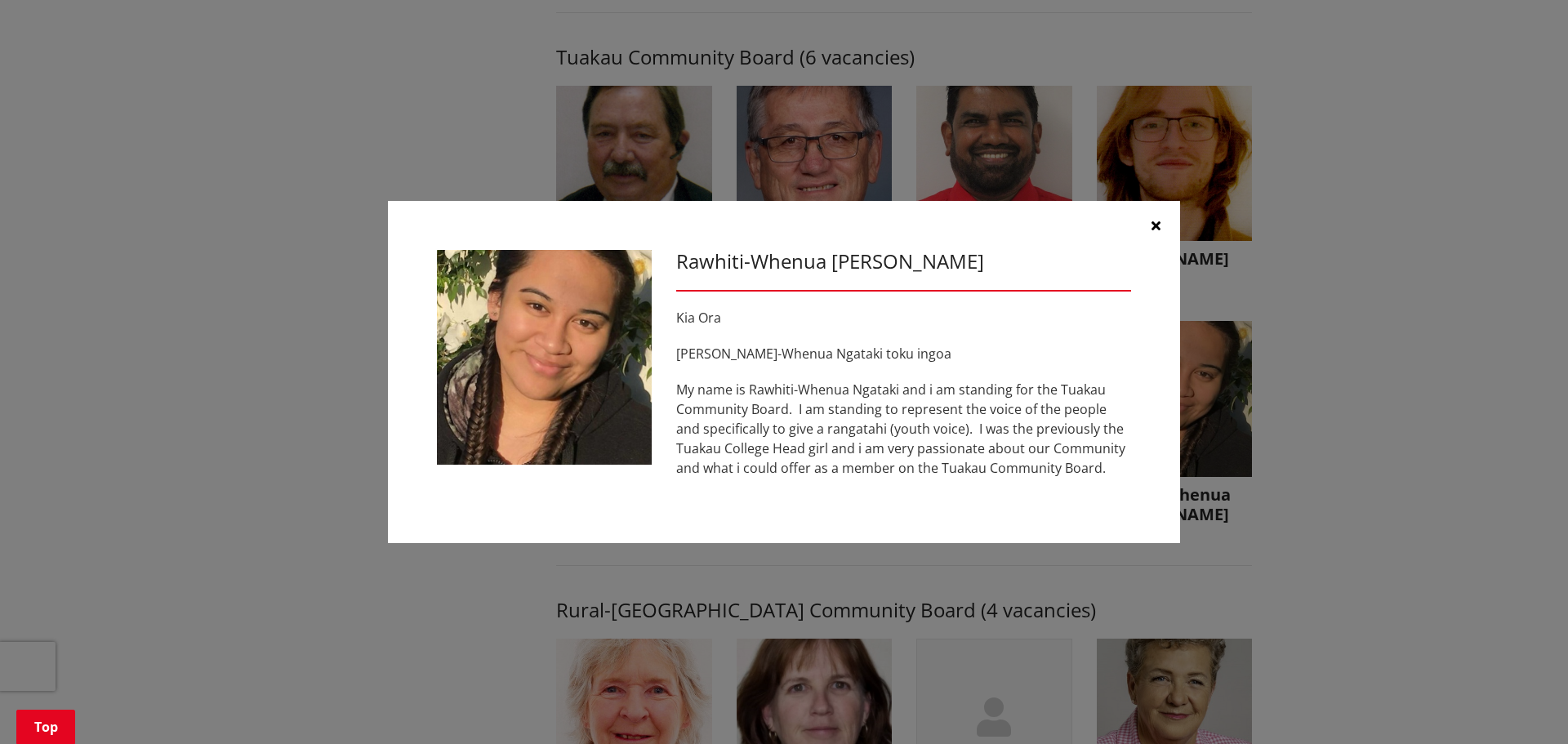
click at [1156, 228] on icon "button" at bounding box center [1156, 225] width 9 height 13
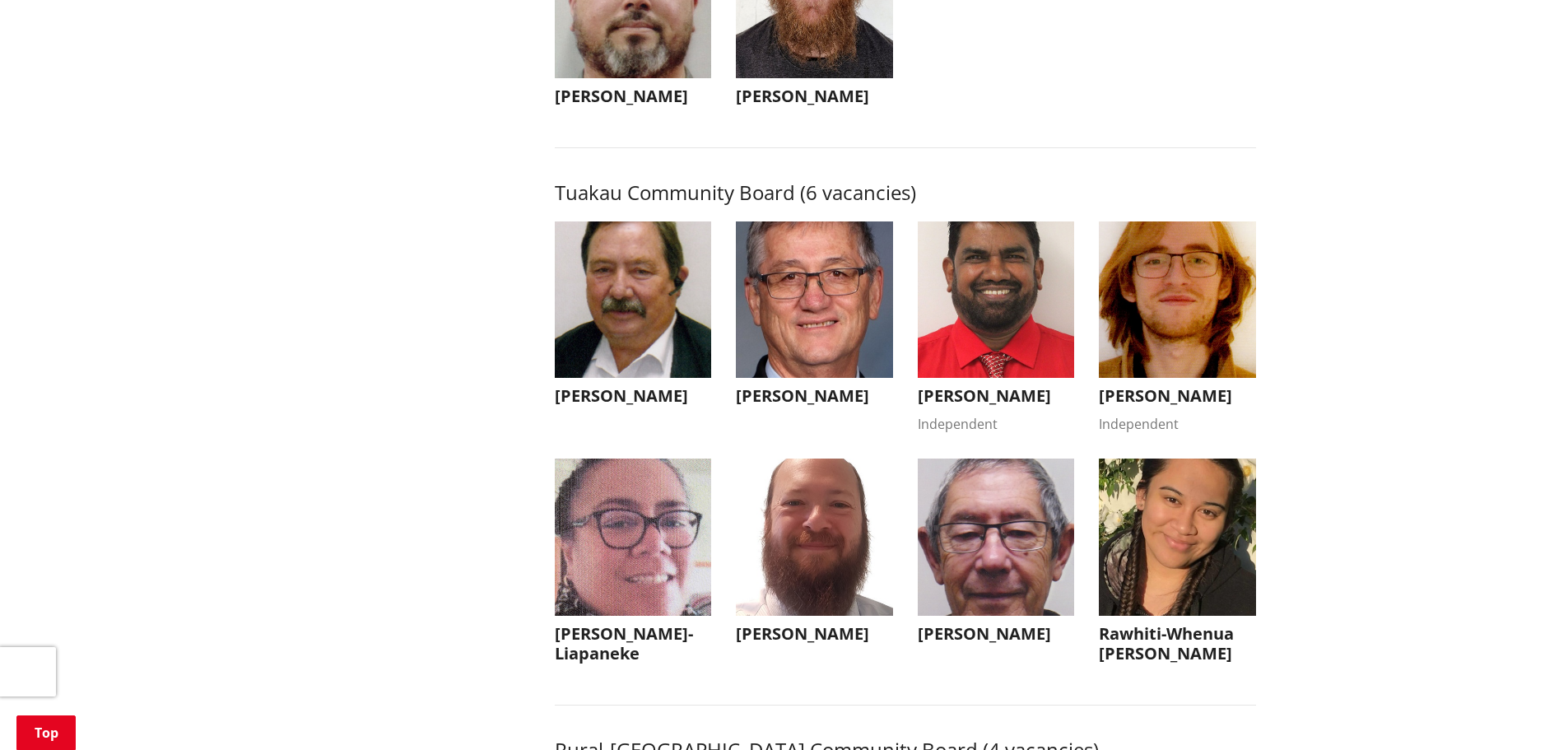
scroll to position [6996, 0]
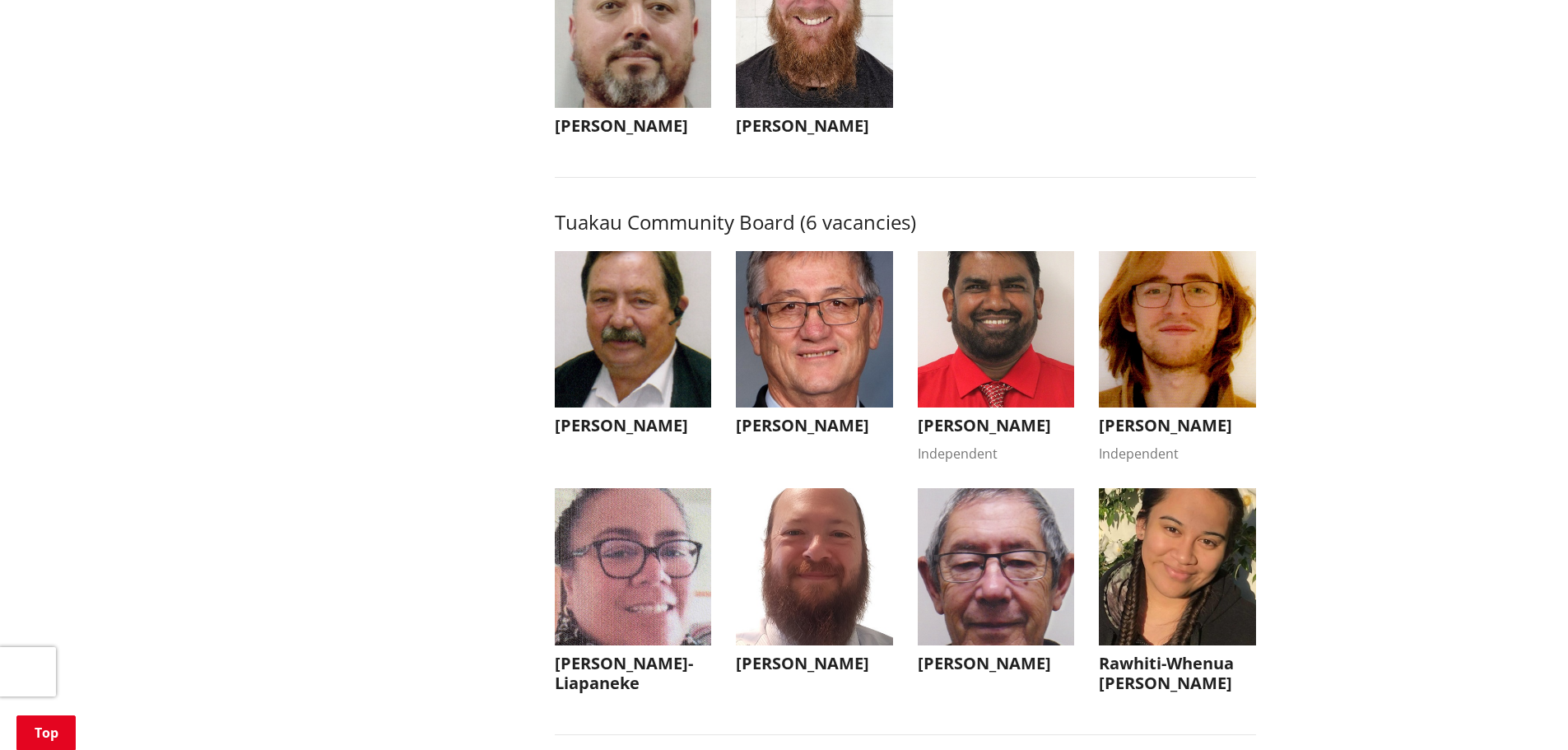
click at [1155, 409] on img "button" at bounding box center [1176, 329] width 157 height 157
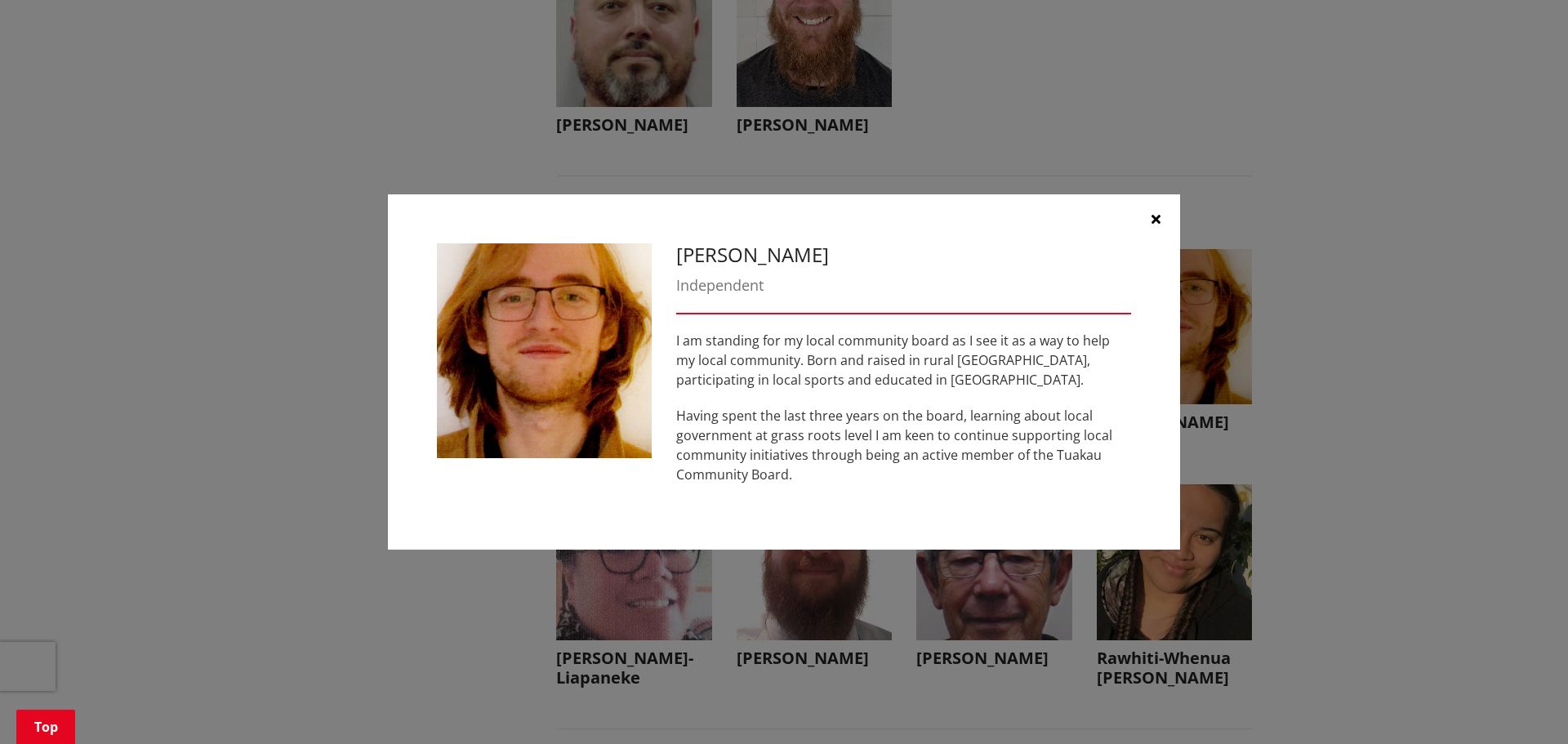
click at [1159, 224] on icon "button" at bounding box center [1156, 219] width 9 height 13
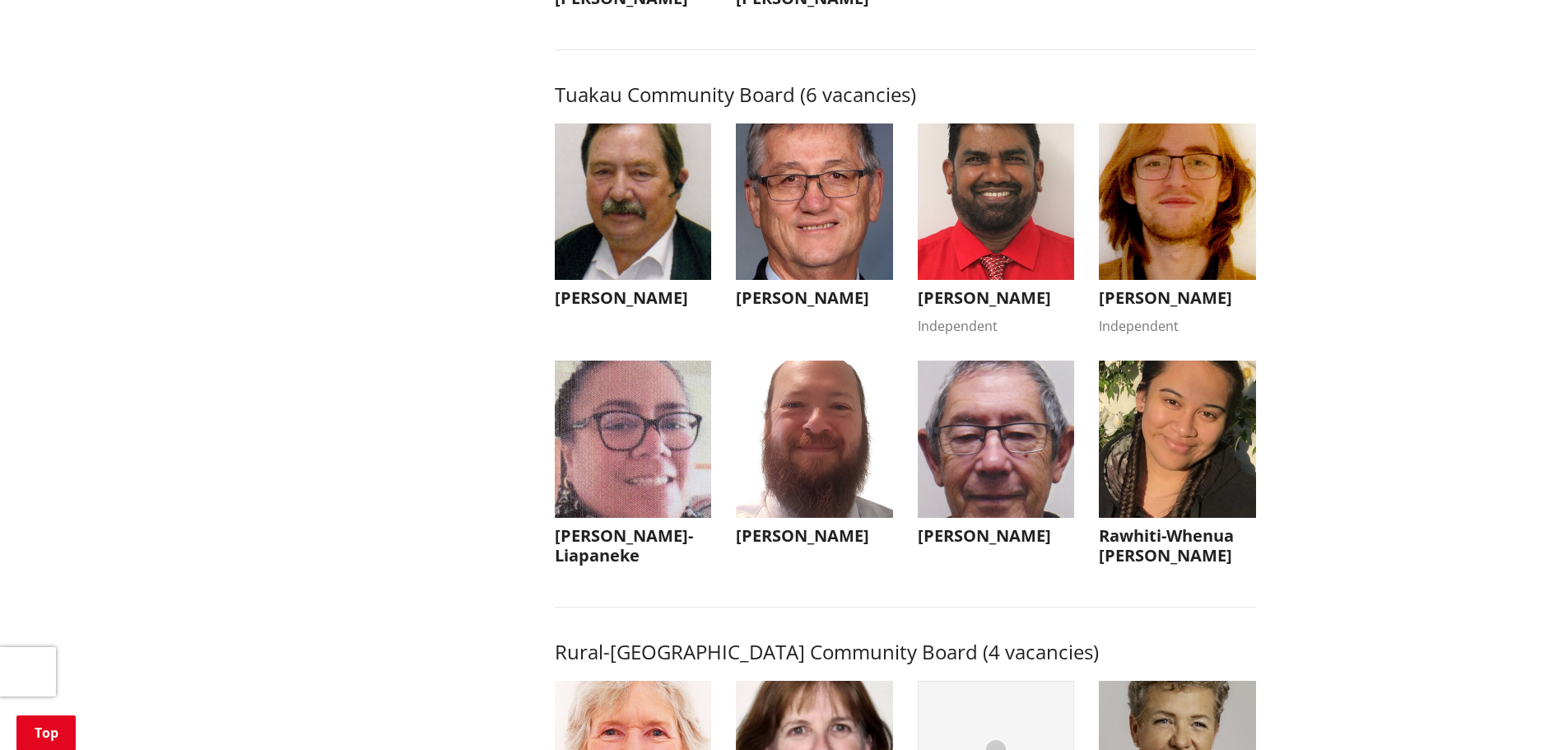
scroll to position [7079, 0]
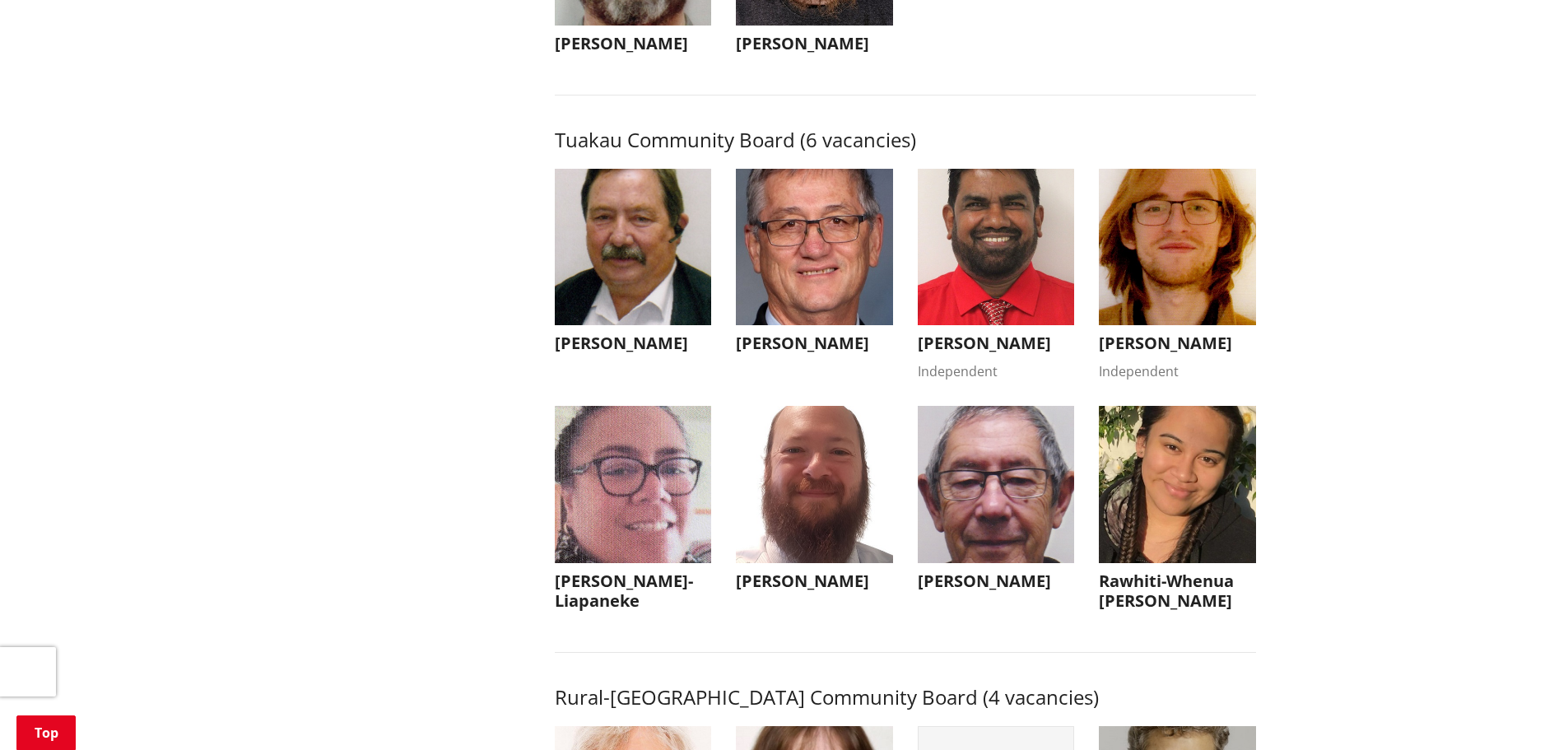
click at [626, 326] on img "button" at bounding box center [633, 246] width 157 height 157
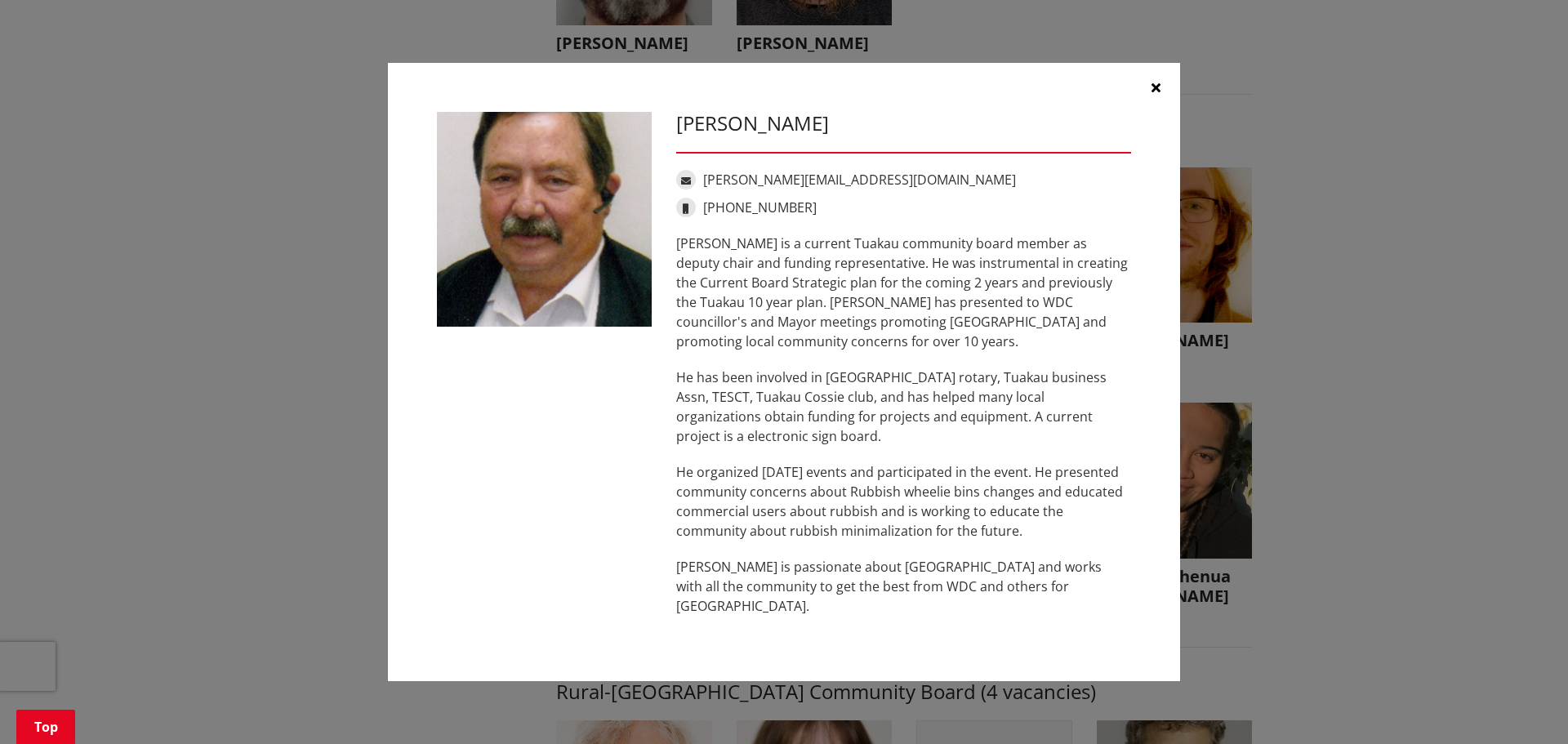
click at [1158, 94] on icon "button" at bounding box center [1156, 87] width 9 height 13
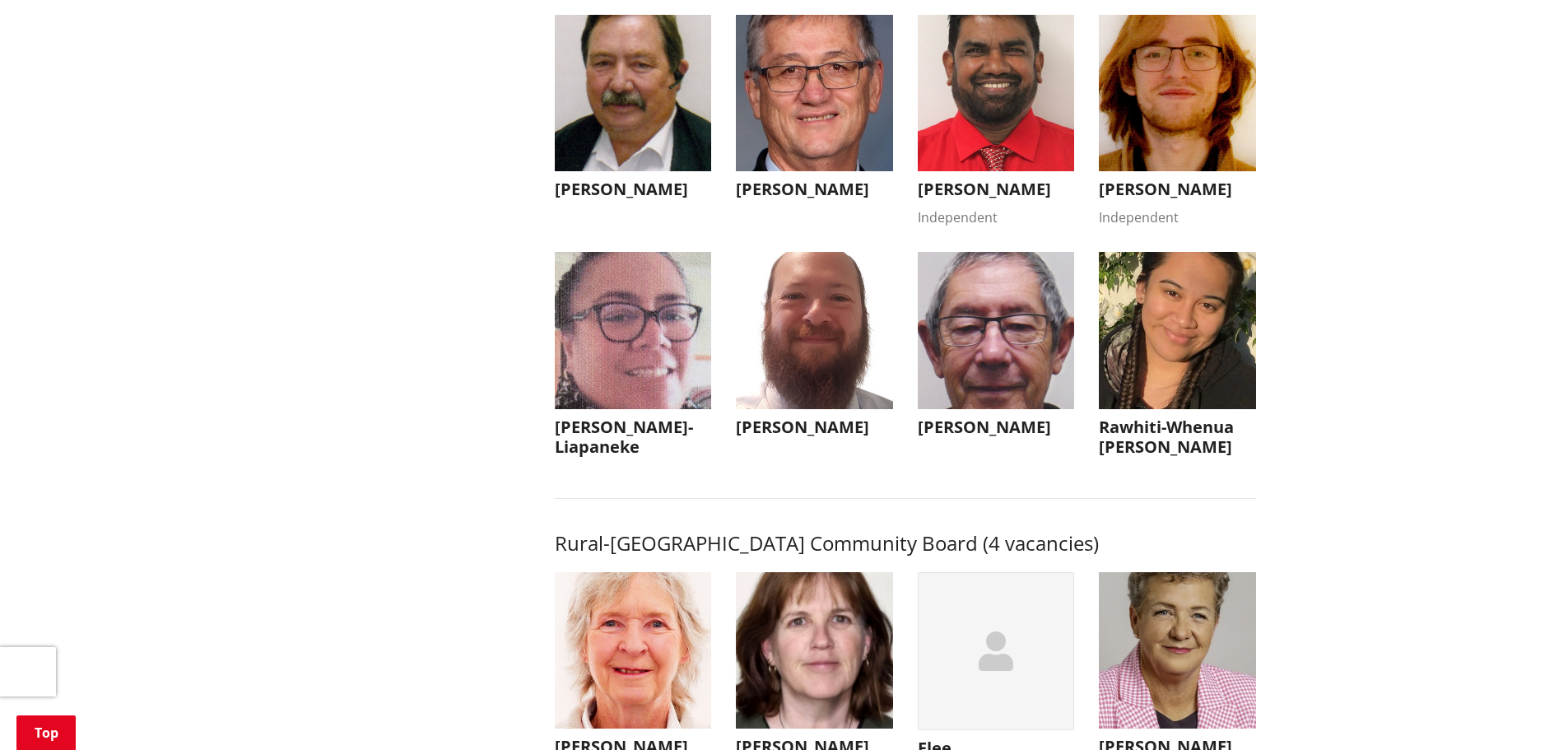
scroll to position [7244, 0]
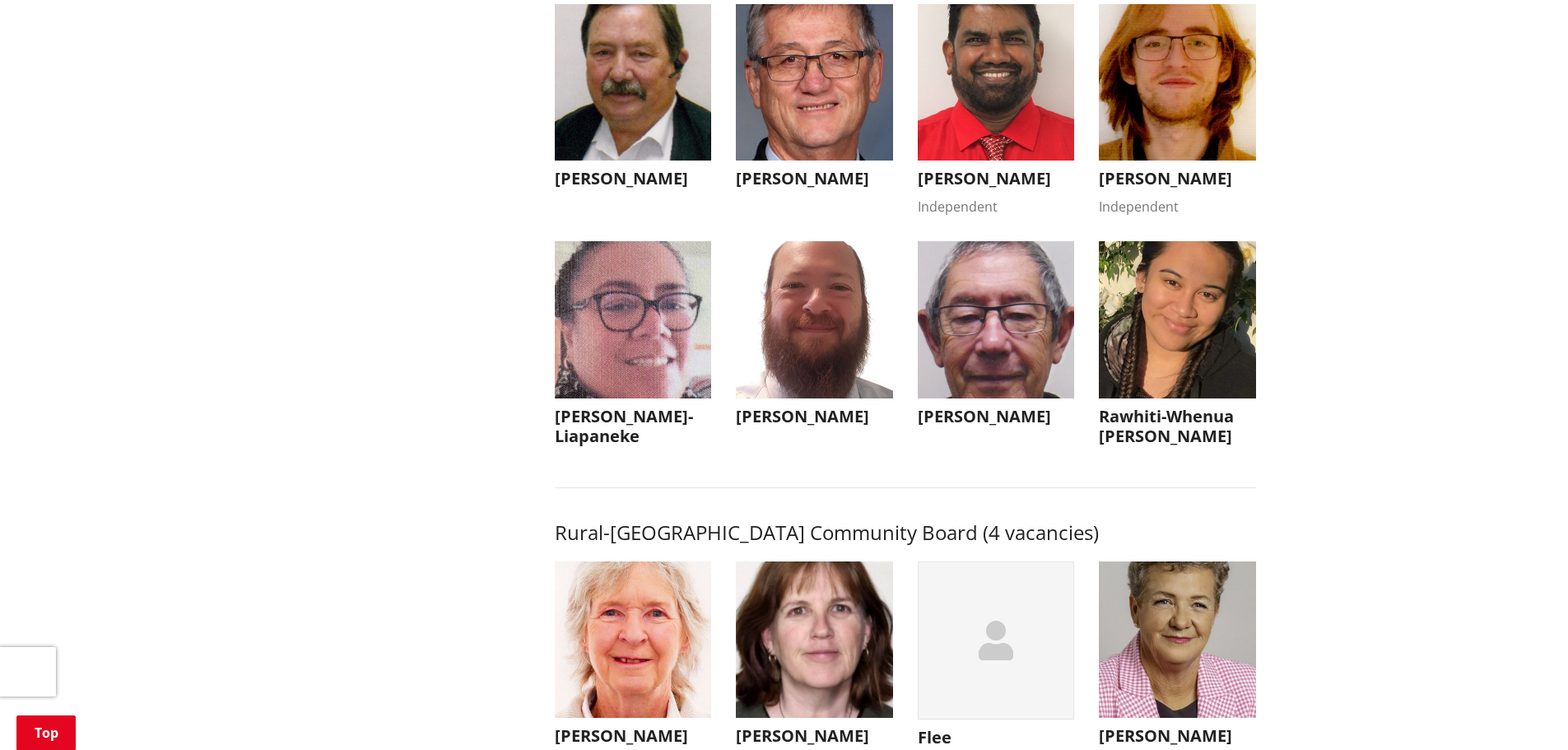
click at [822, 399] on img "button" at bounding box center [814, 319] width 157 height 157
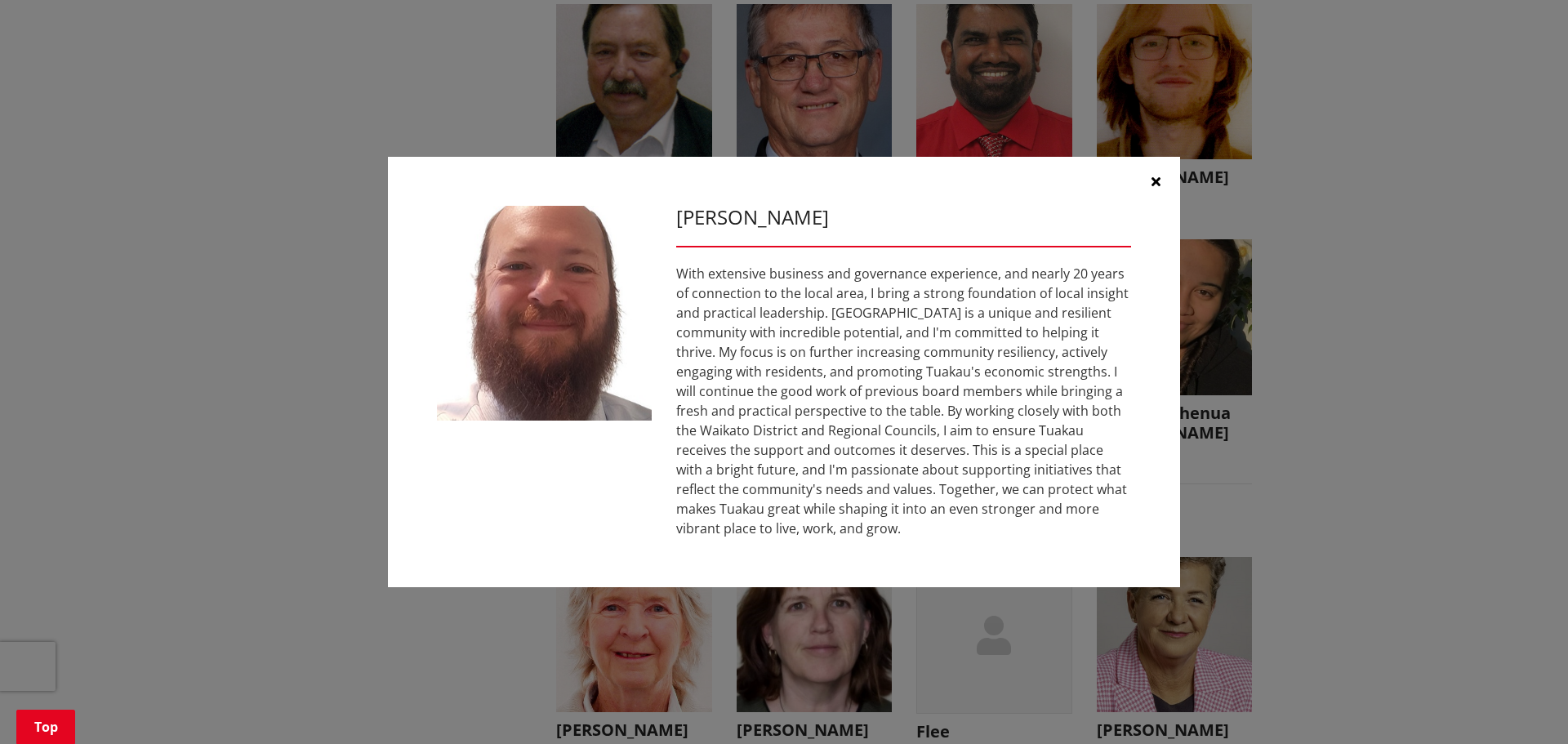
click at [1158, 186] on icon "button" at bounding box center [1156, 181] width 9 height 13
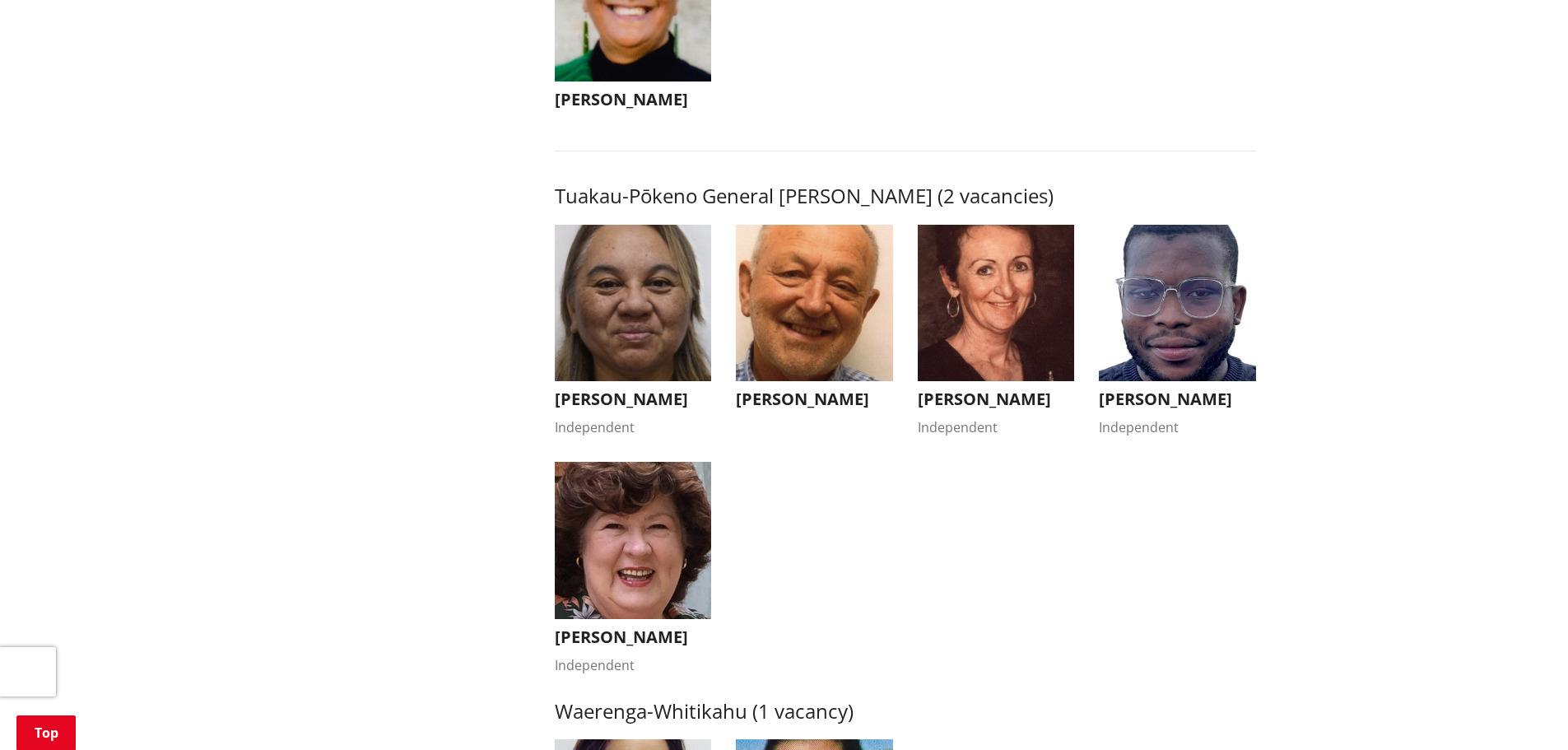
scroll to position [2743, 0]
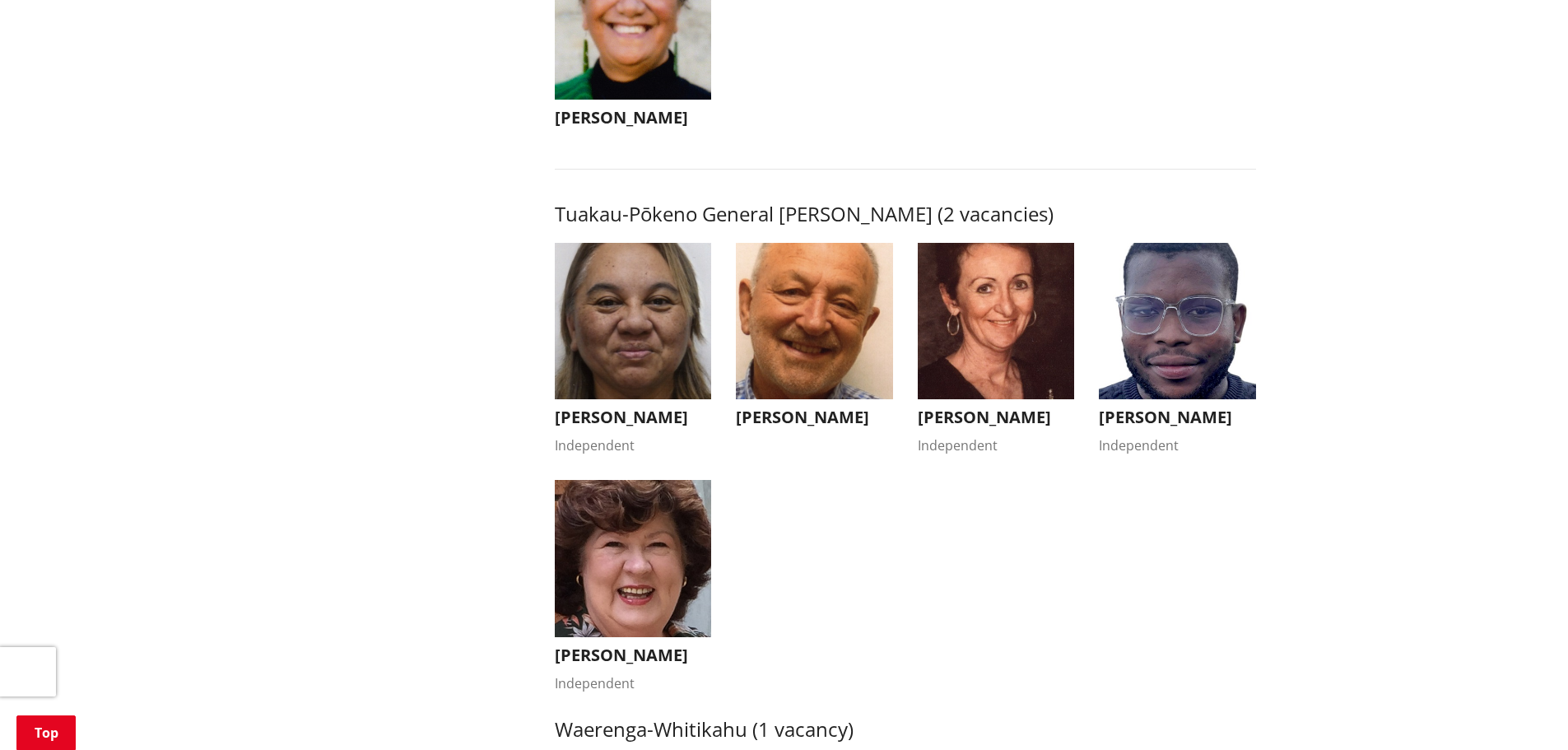
click at [662, 375] on img "button" at bounding box center [633, 321] width 157 height 157
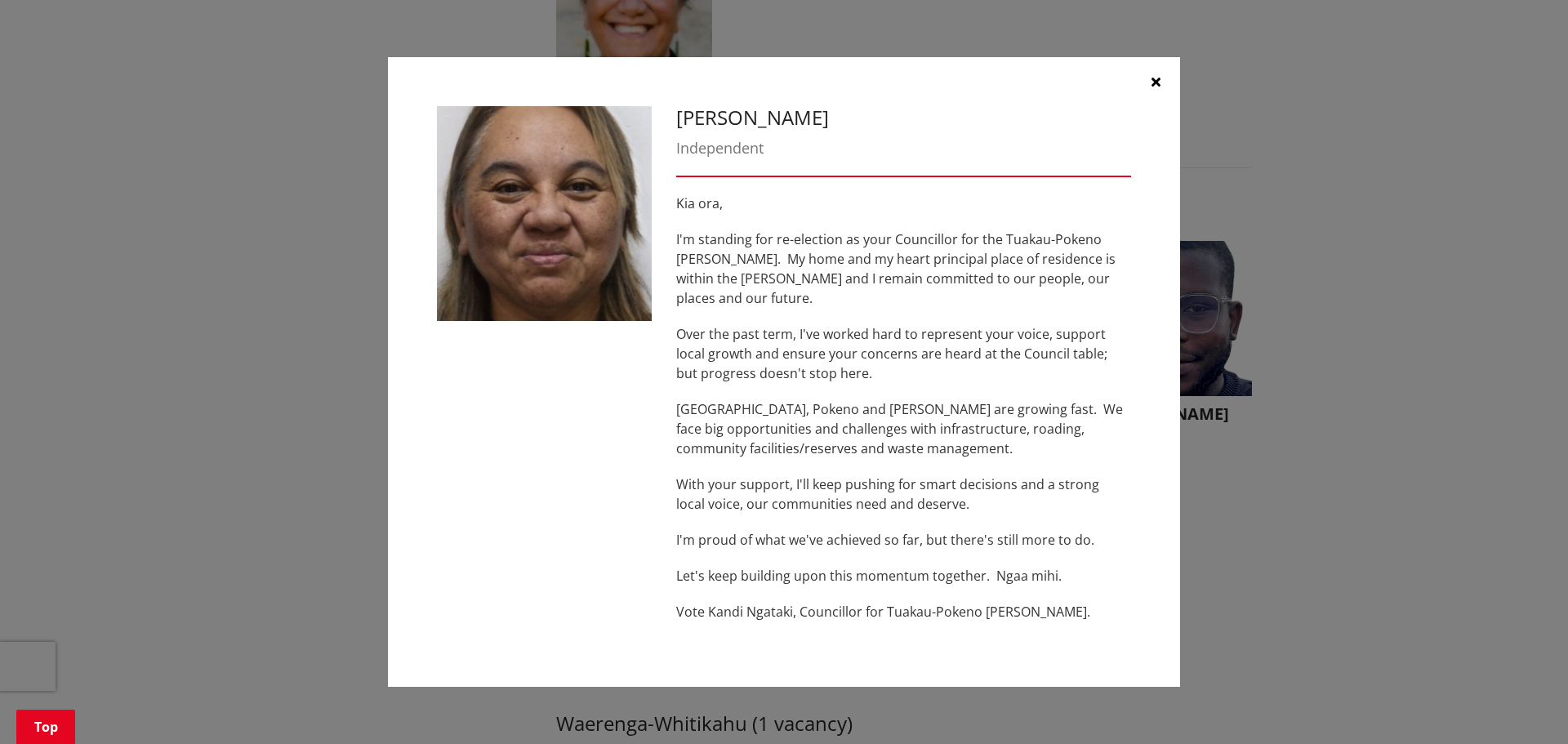
click at [1148, 90] on button "button" at bounding box center [1155, 81] width 49 height 49
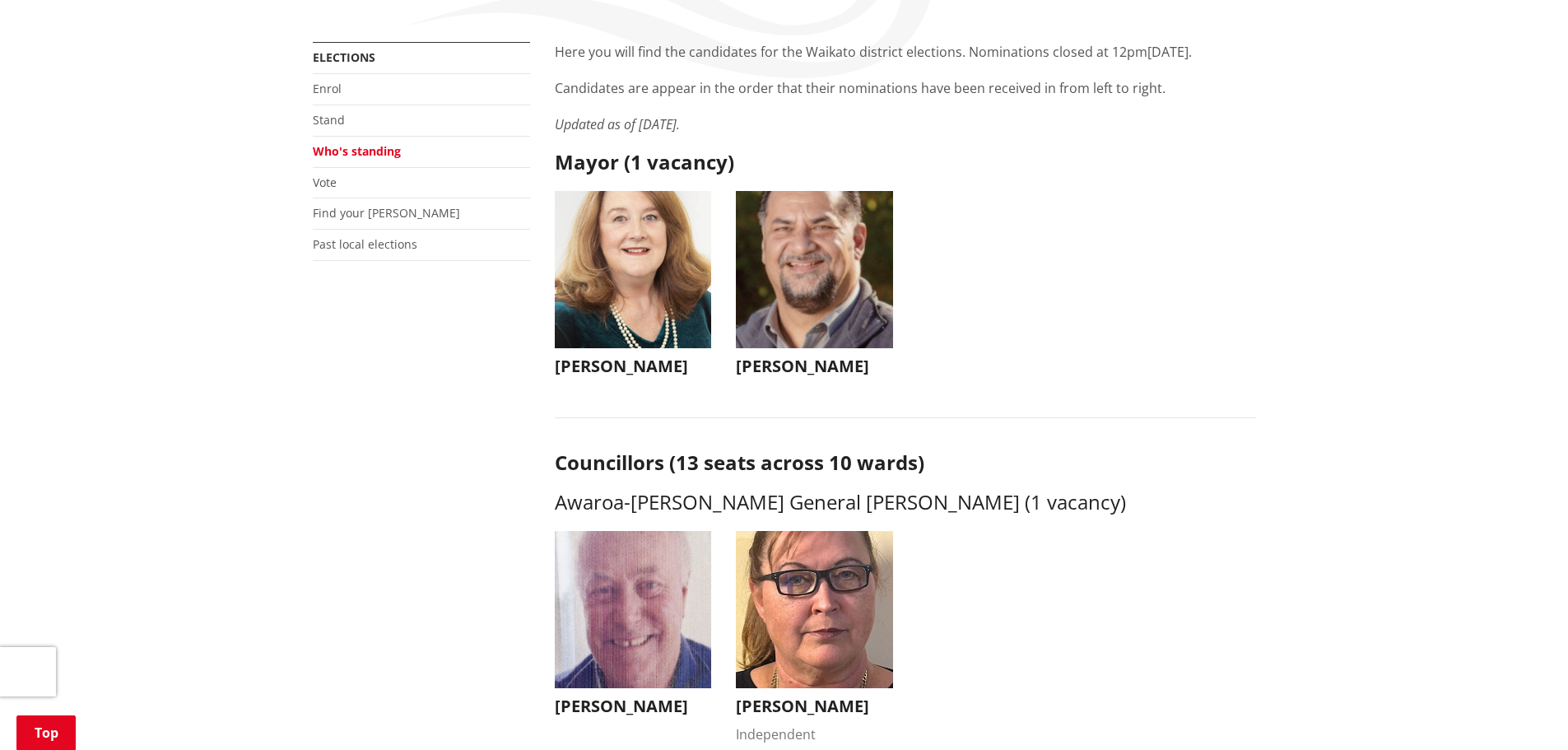
scroll to position [273, 0]
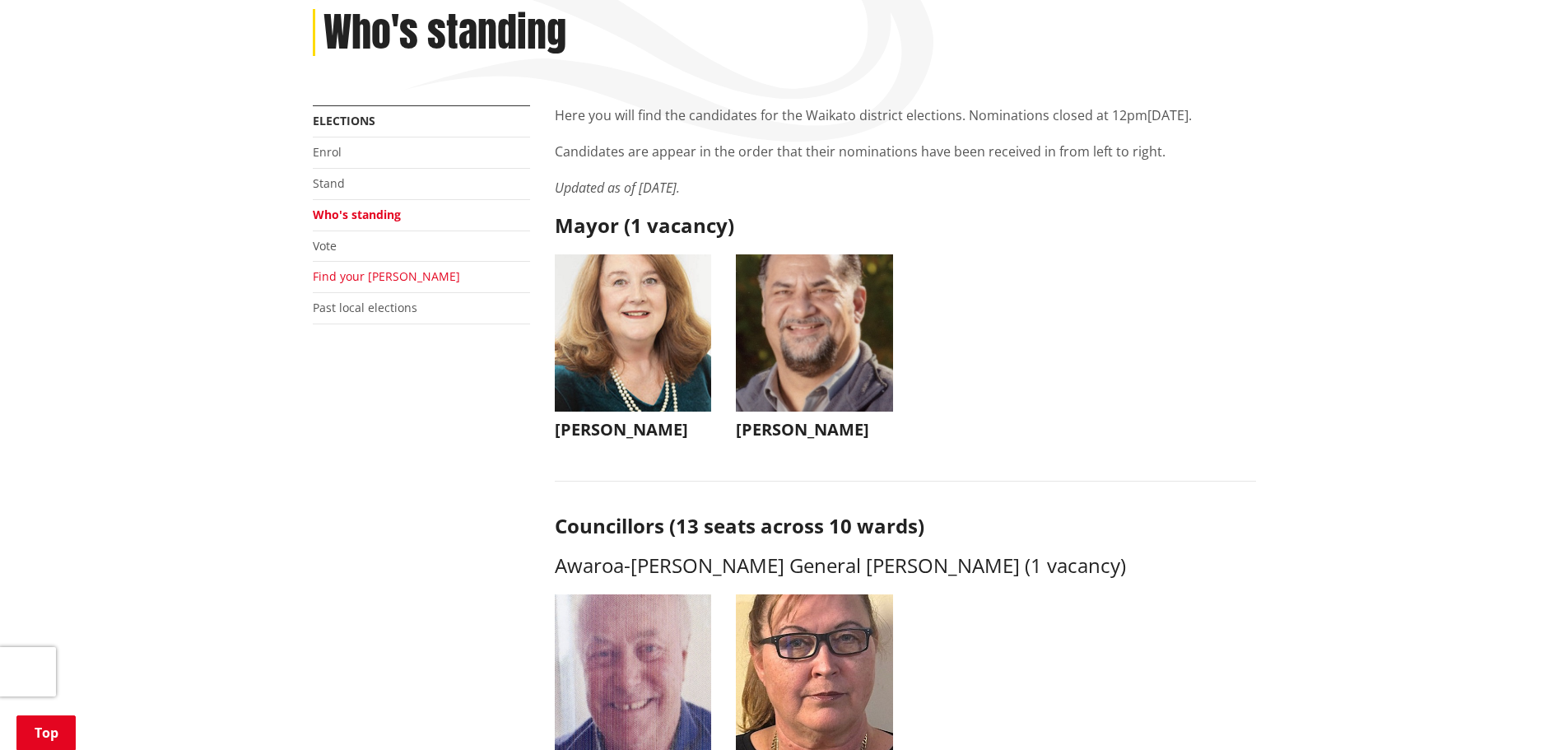
click at [331, 272] on link "Find your [PERSON_NAME]" at bounding box center [386, 275] width 147 height 15
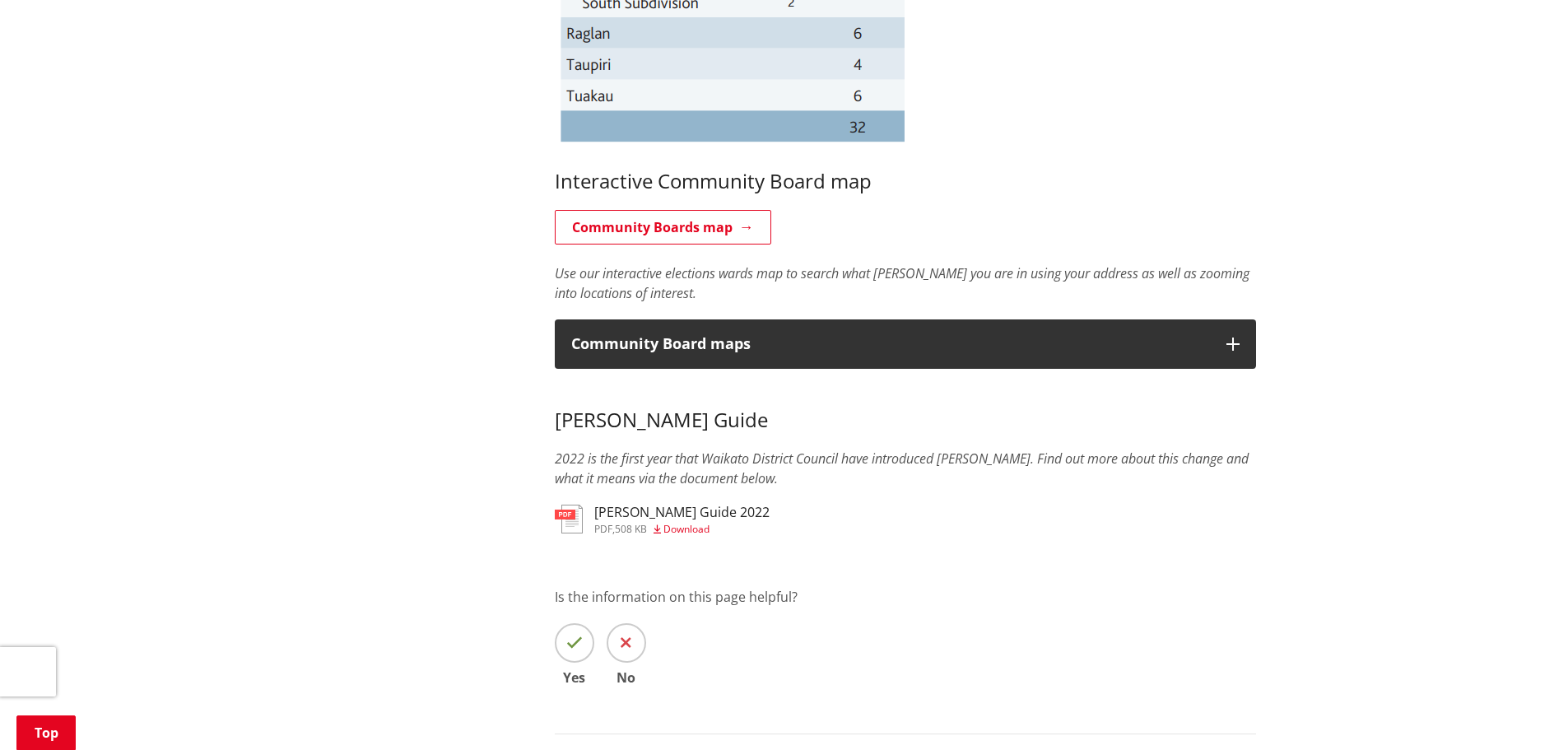
scroll to position [1400, 0]
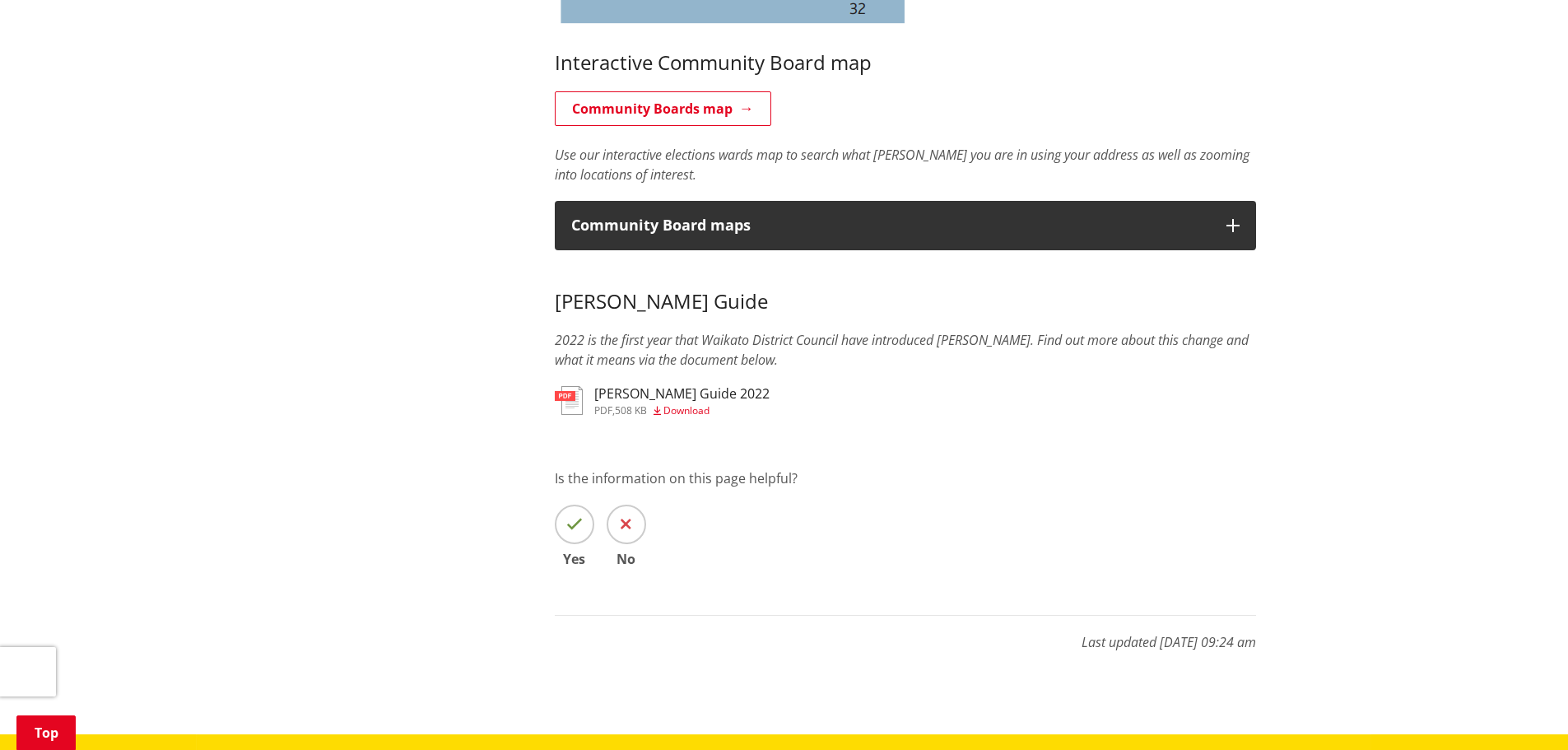
click at [696, 409] on span "Download" at bounding box center [685, 410] width 46 height 14
